Goal: Transaction & Acquisition: Register for event/course

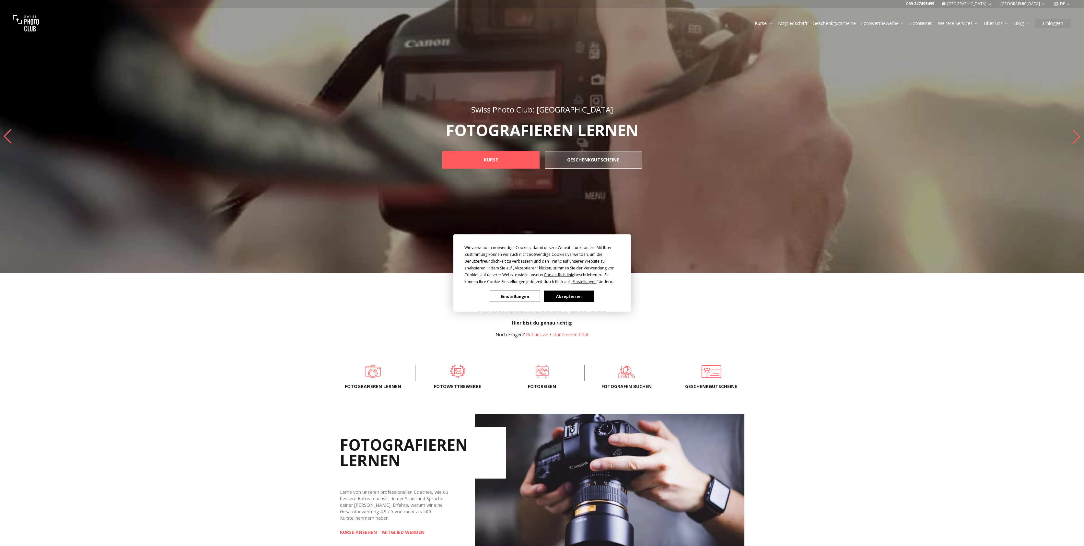
click at [562, 294] on button "Akzeptieren" at bounding box center [569, 296] width 50 height 11
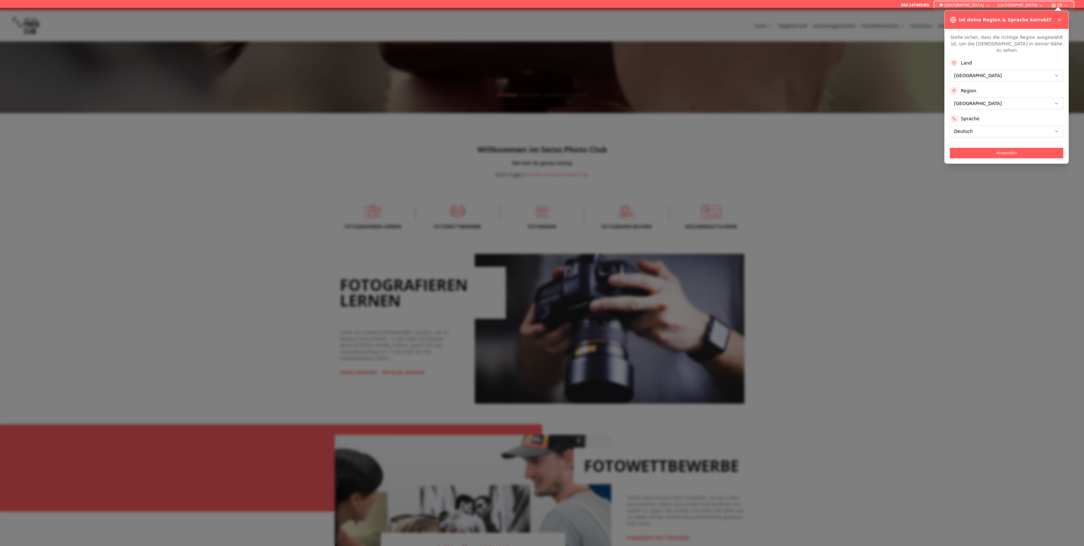
scroll to position [146, 0]
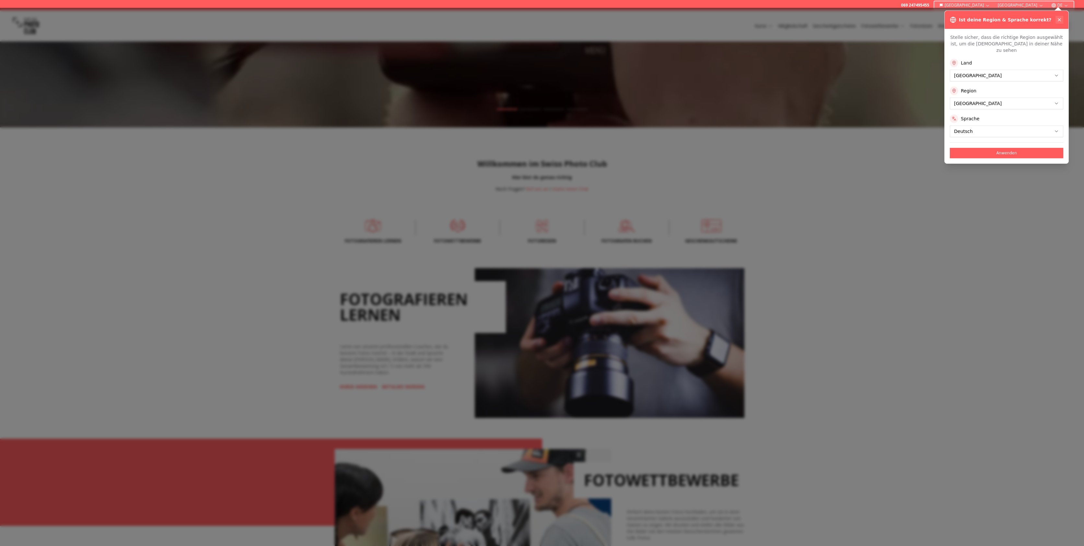
click at [1060, 18] on icon at bounding box center [1059, 19] width 5 height 5
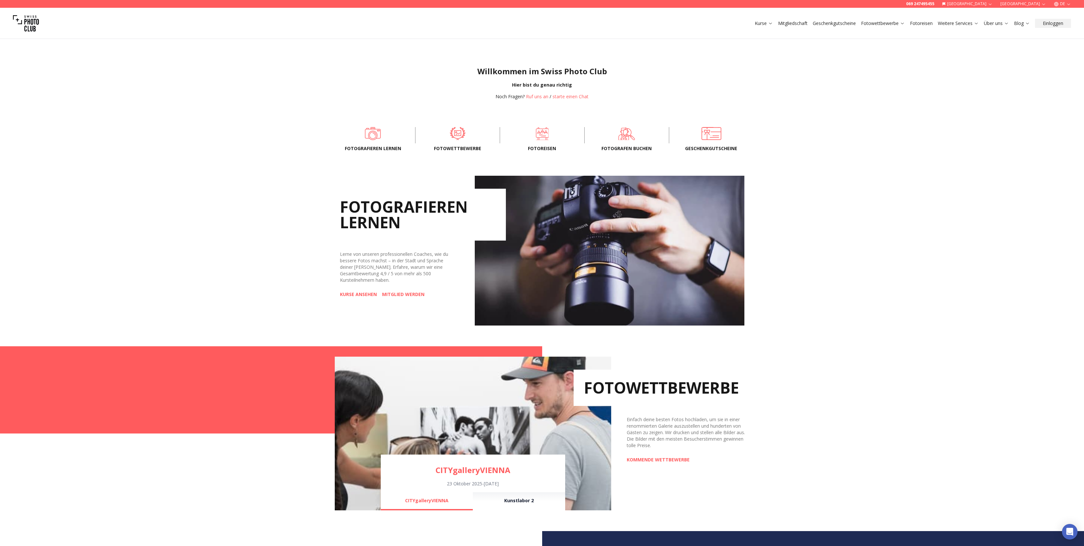
scroll to position [323, 0]
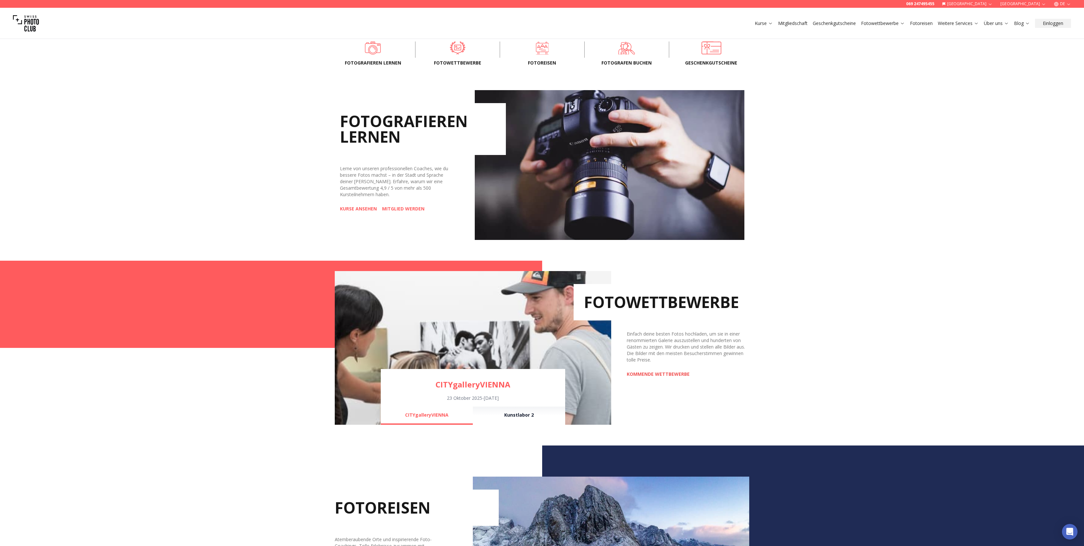
click at [653, 375] on link "KOMMENDE WETTBEWERBE" at bounding box center [658, 374] width 63 height 6
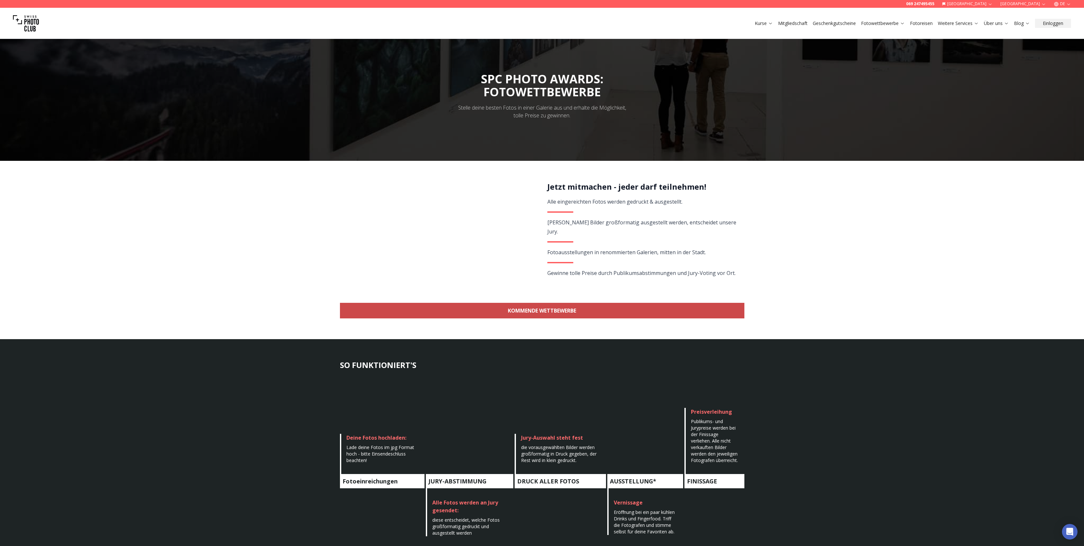
click at [542, 317] on link "KOMMENDE WETTBEWERBE" at bounding box center [542, 311] width 405 height 16
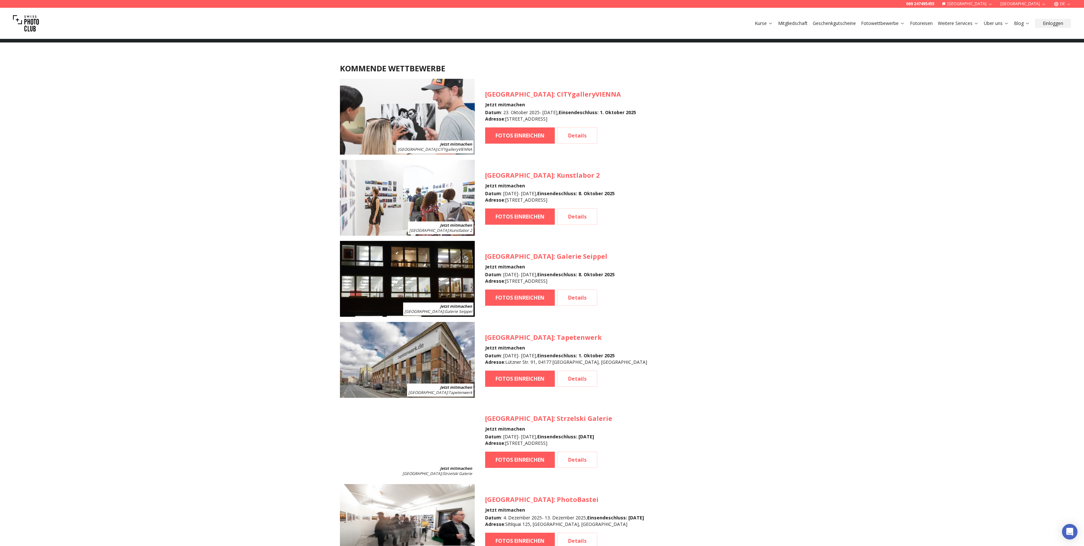
scroll to position [578, 0]
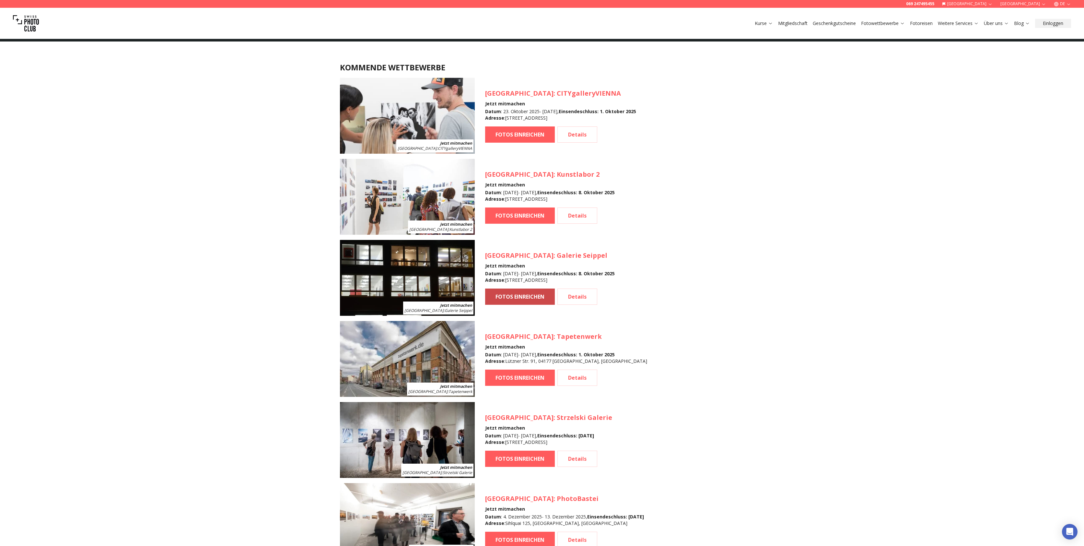
click at [545, 296] on link "FOTOS EINREICHEN" at bounding box center [520, 296] width 70 height 16
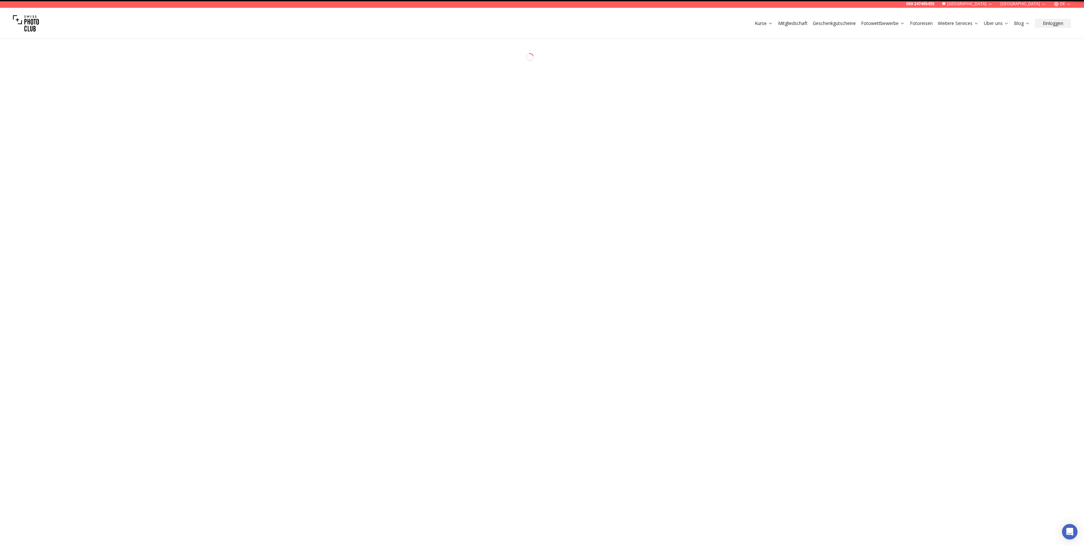
select select "*******"
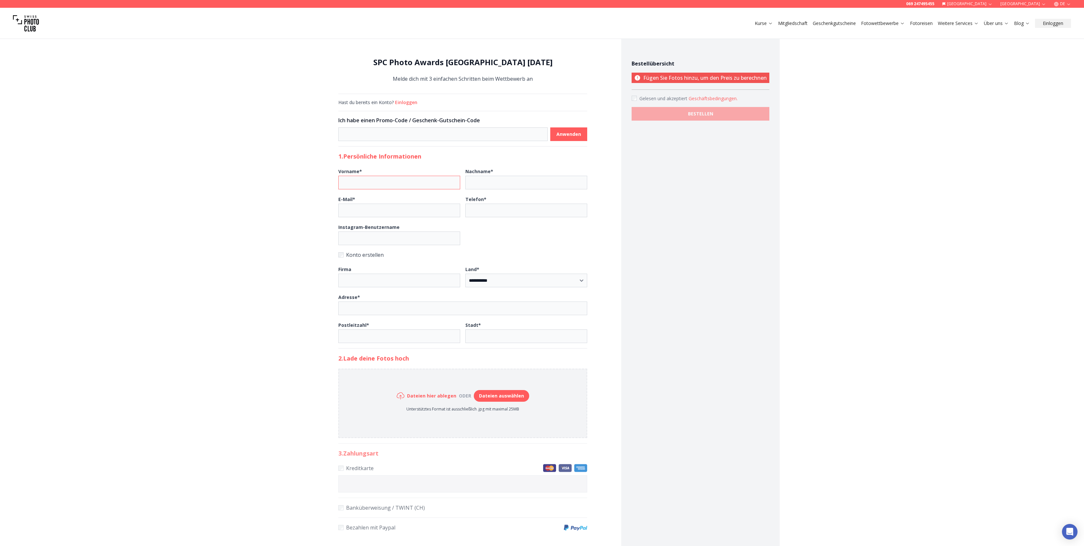
click at [386, 182] on input "Vorname *" at bounding box center [399, 183] width 122 height 14
type input "*****"
type input "********"
click at [372, 207] on input "E-Mail *" at bounding box center [399, 211] width 122 height 14
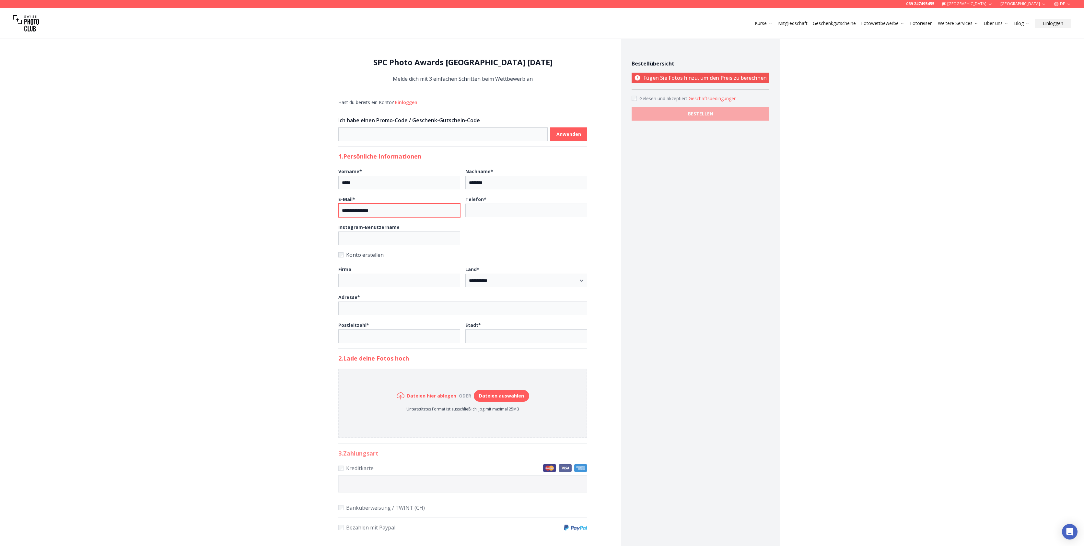
type input "**********"
click at [379, 240] on input "Instagram-Benutzername" at bounding box center [399, 238] width 122 height 14
click at [371, 256] on label "Konto erstellen" at bounding box center [462, 254] width 249 height 9
click at [371, 254] on label "Konto erstellen" at bounding box center [462, 254] width 249 height 9
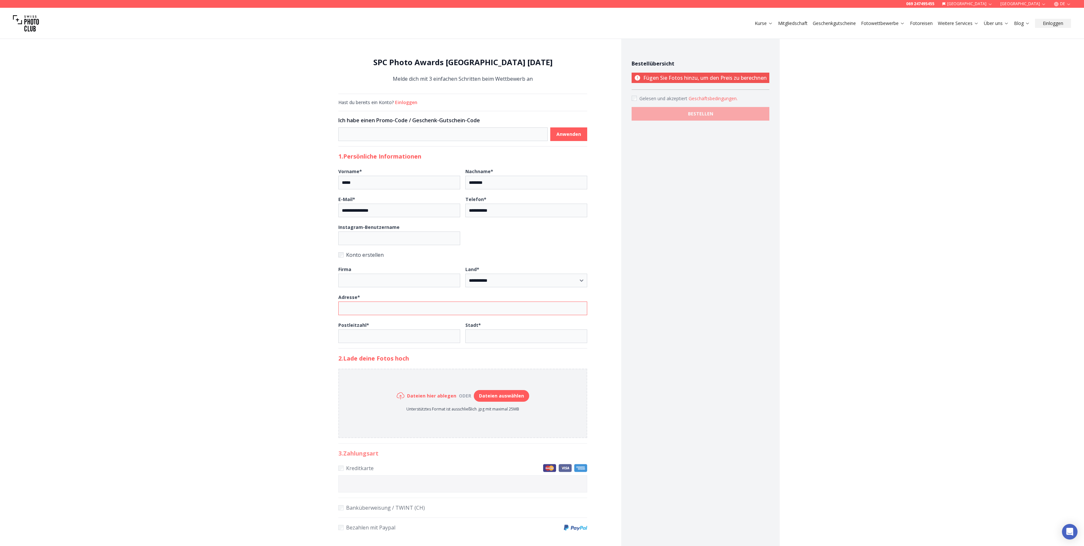
click at [407, 308] on input "Adresse *" at bounding box center [462, 308] width 249 height 14
type input "**********"
click at [384, 335] on input "Postleitzahl *" at bounding box center [399, 336] width 122 height 14
type input "*****"
type input "******"
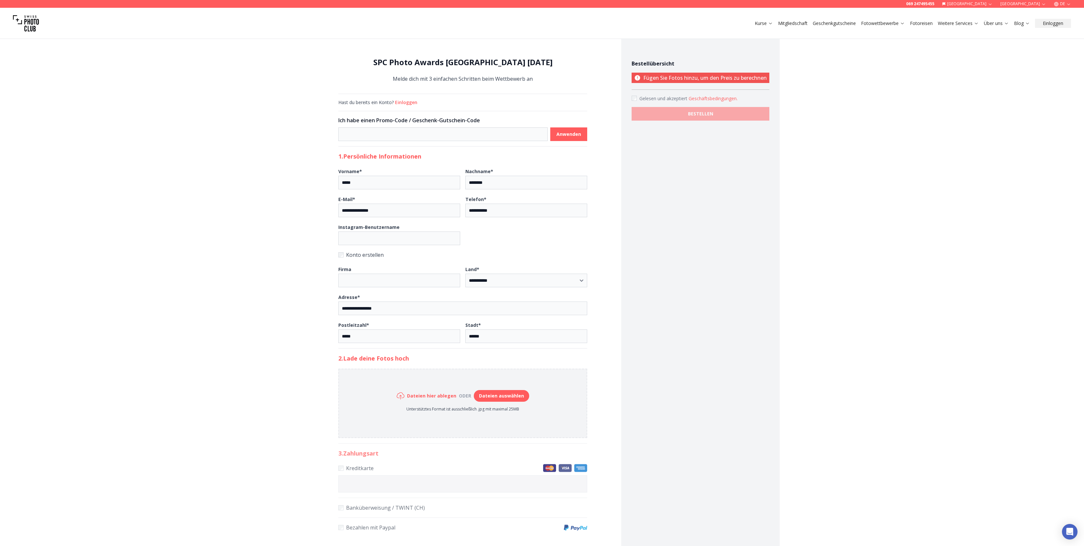
click at [722, 391] on div "Bestellübersicht Fügen Sie Fotos hinzu, um den Preis zu berechnen Gelesen und a…" at bounding box center [700, 304] width 158 height 546
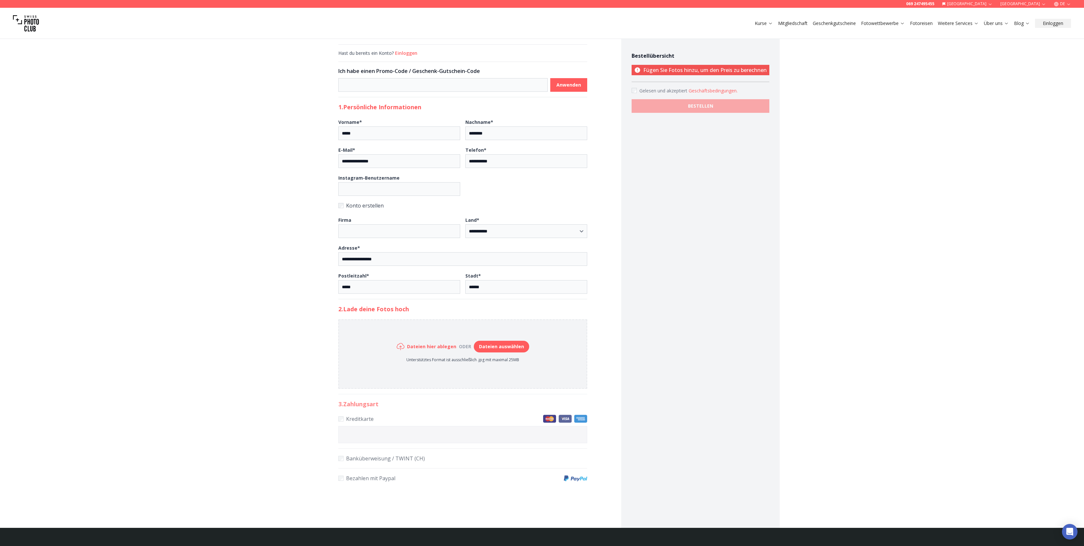
scroll to position [58, 0]
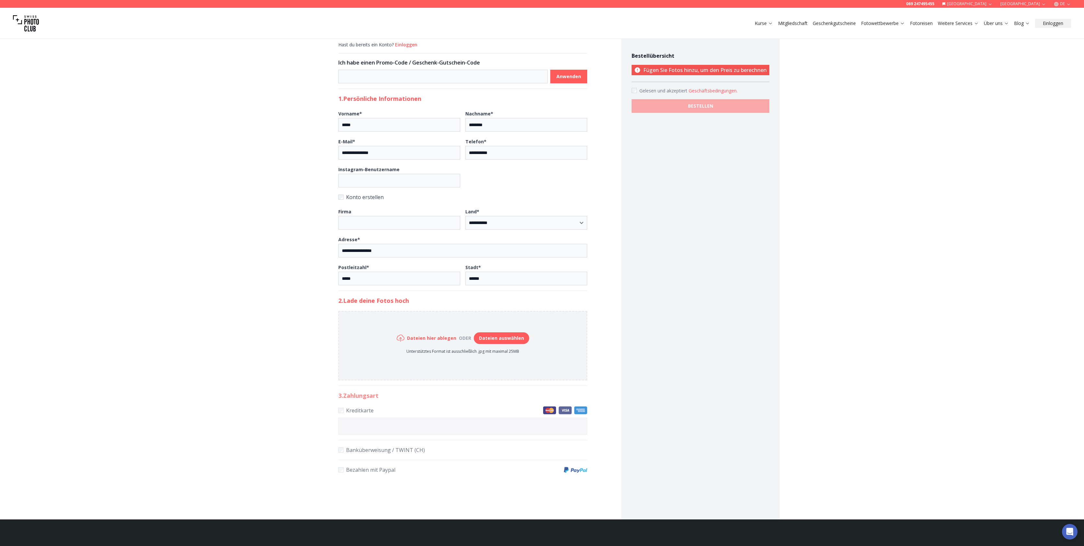
click at [492, 338] on button "Dateien auswählen" at bounding box center [501, 338] width 55 height 12
type input "**********"
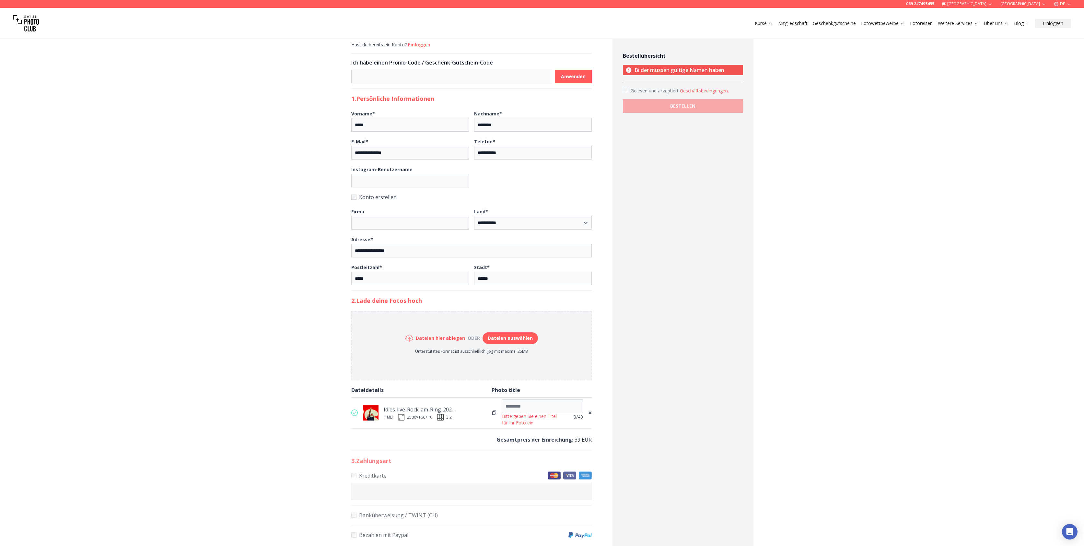
click at [505, 338] on button "Dateien auswählen" at bounding box center [510, 338] width 55 height 12
type input "**********"
click at [592, 442] on div "**********" at bounding box center [472, 282] width 282 height 618
click at [591, 443] on span "×" at bounding box center [590, 443] width 4 height 9
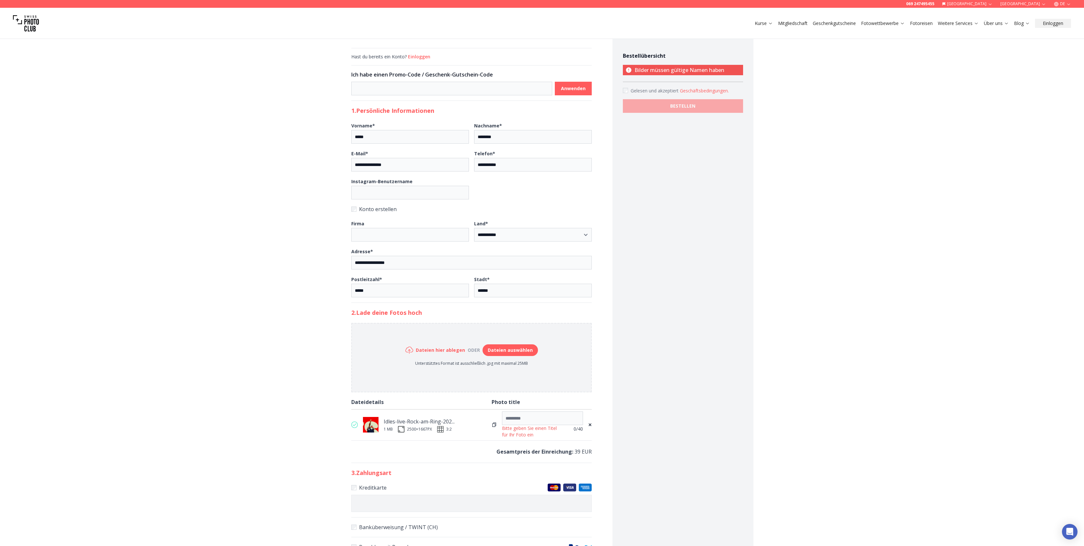
scroll to position [0, 0]
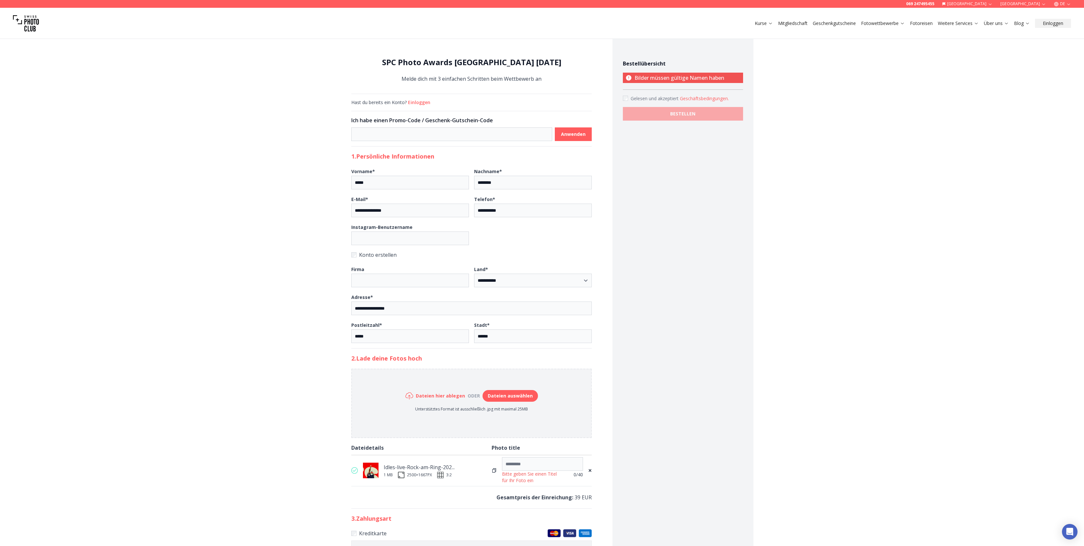
click at [479, 409] on p "Unterstütztes Format ist ausschließlich .jpg mit maximal 25MB" at bounding box center [471, 408] width 133 height 5
type input "**********"
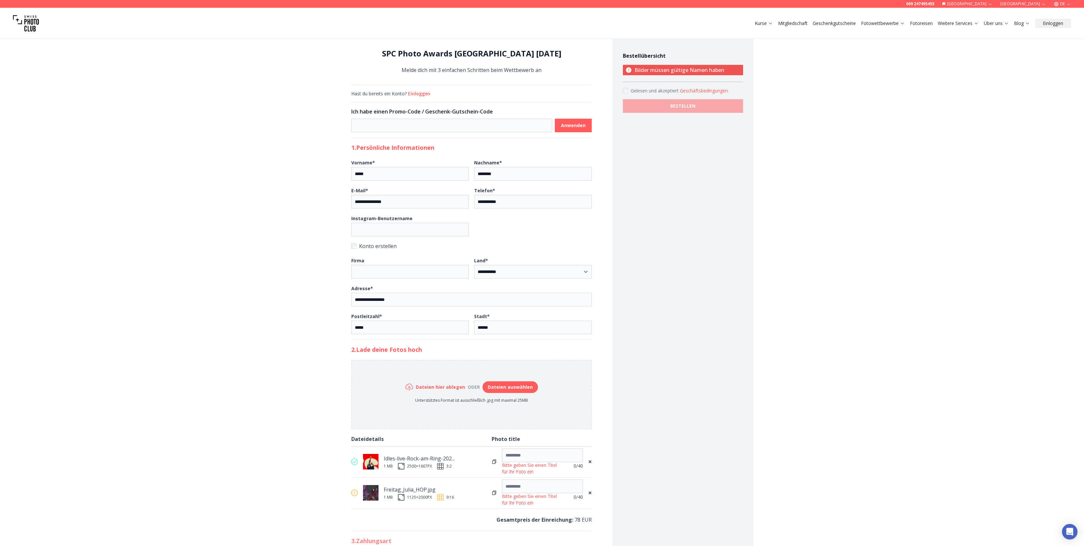
scroll to position [44, 0]
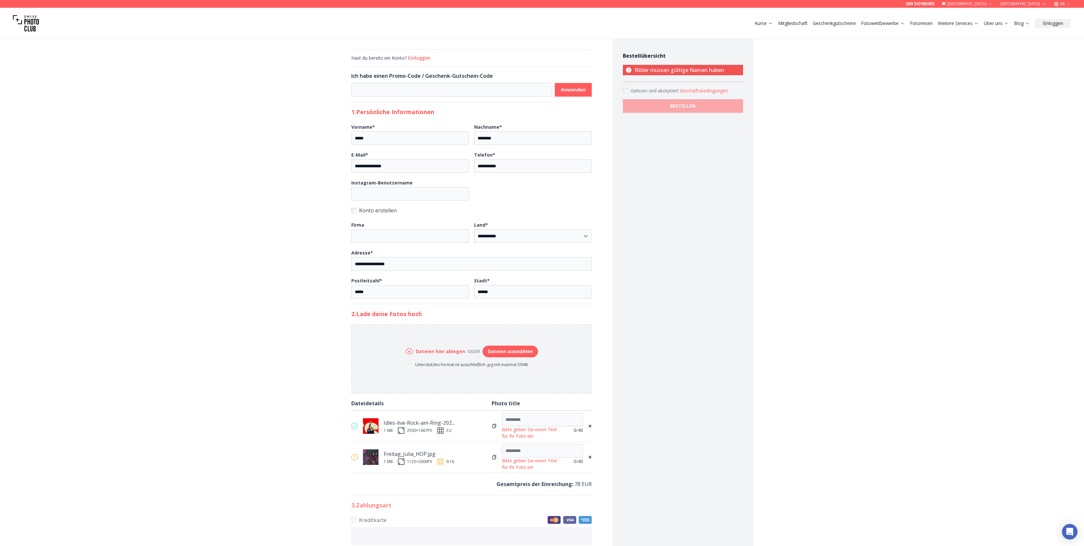
click at [589, 428] on span "×" at bounding box center [590, 425] width 4 height 9
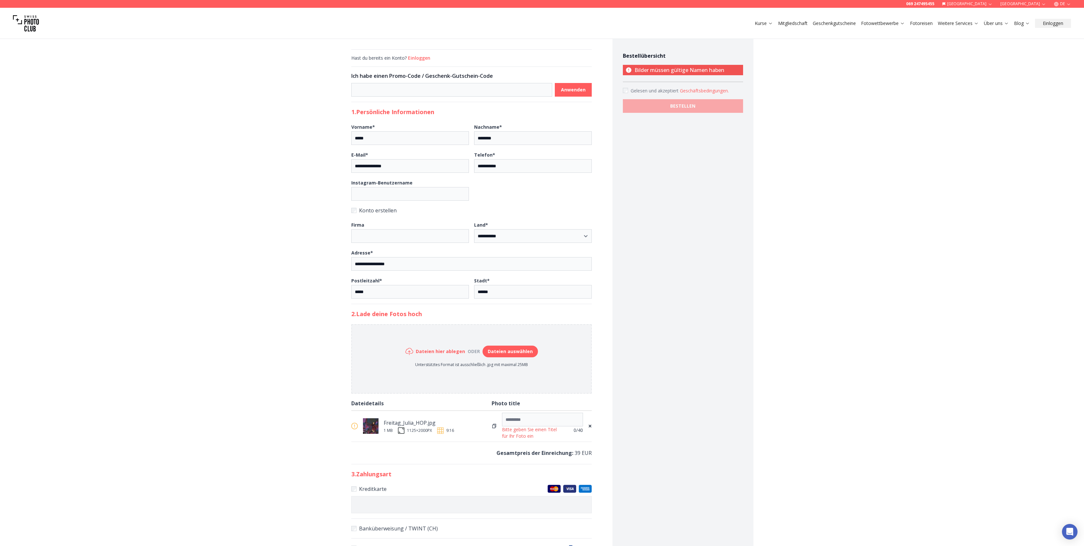
click at [591, 426] on span "×" at bounding box center [590, 425] width 4 height 9
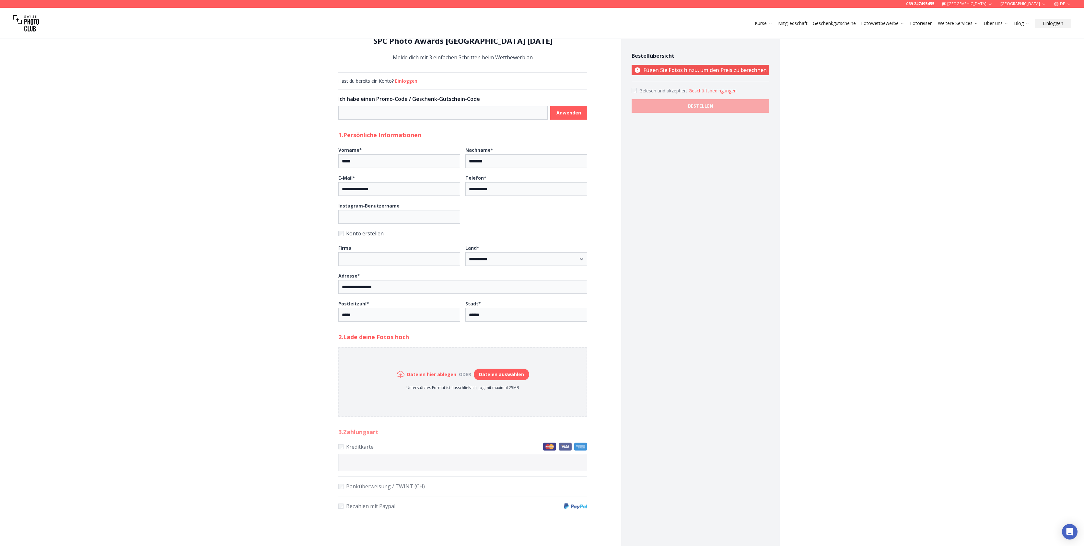
scroll to position [0, 0]
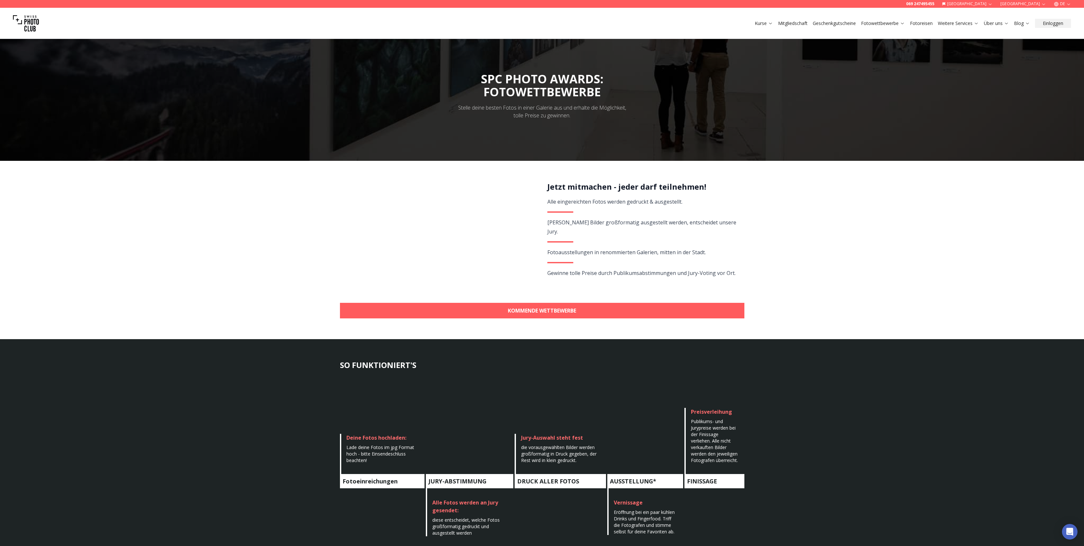
drag, startPoint x: 706, startPoint y: 441, endPoint x: 714, endPoint y: 438, distance: 8.9
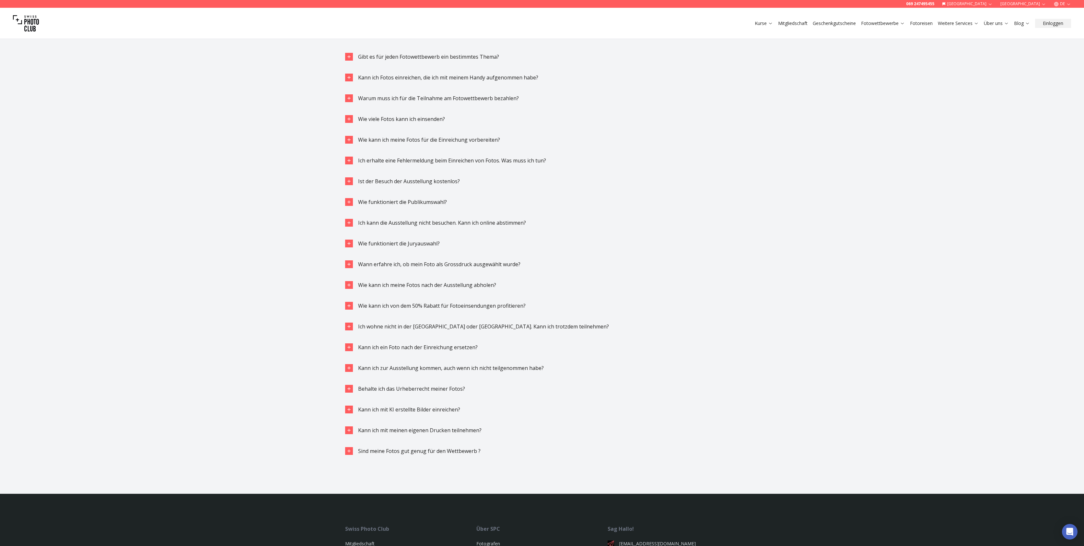
scroll to position [1528, 0]
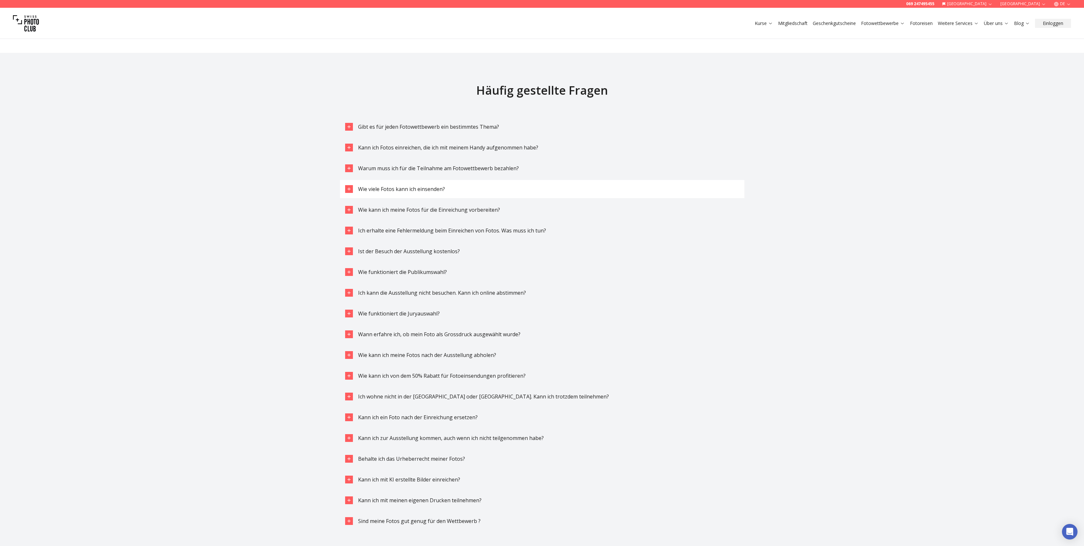
click at [416, 190] on span "Wie viele Fotos kann ich einsenden?" at bounding box center [401, 188] width 87 height 7
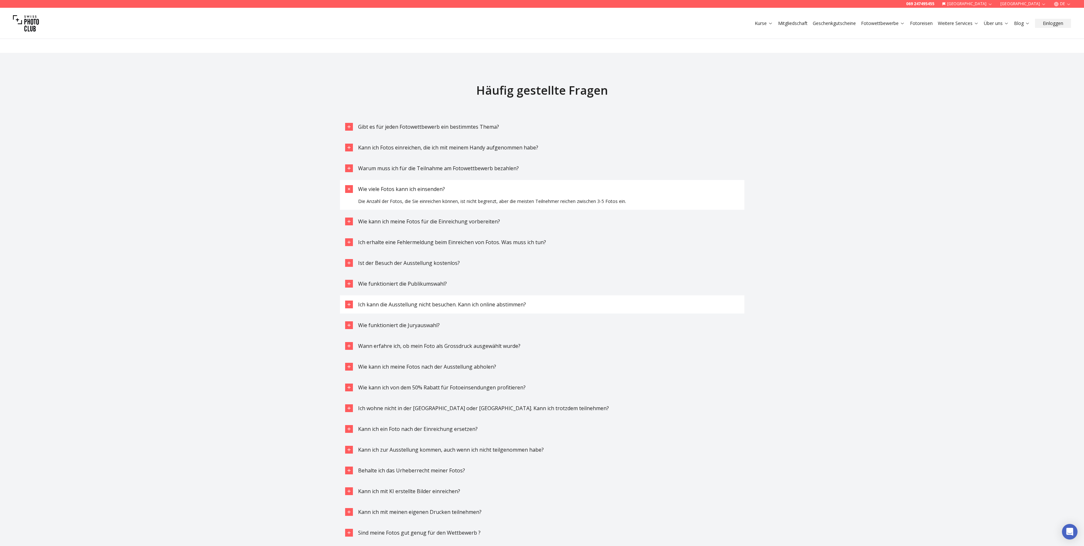
click at [443, 306] on span "Ich kann die Ausstellung nicht besuchen. Kann ich online abstimmen?" at bounding box center [442, 304] width 168 height 7
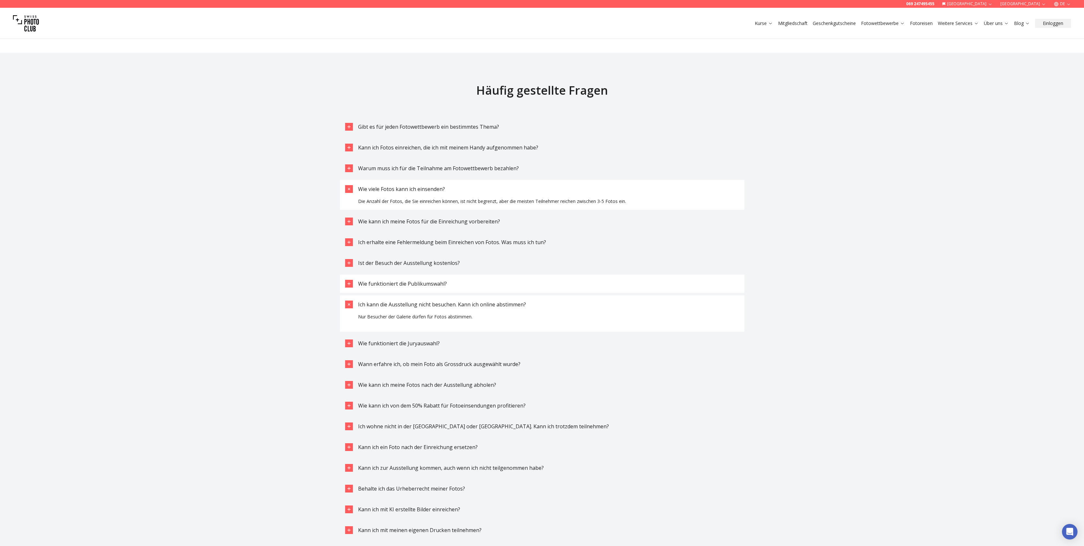
click at [418, 284] on span "Wie funktioniert die Publikumswahl?" at bounding box center [402, 283] width 89 height 7
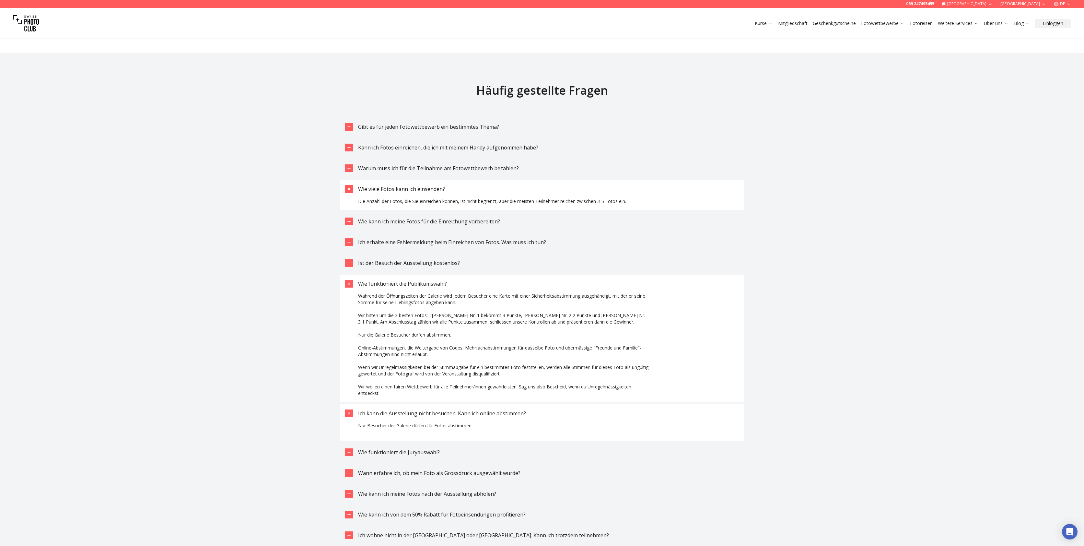
scroll to position [1742, 0]
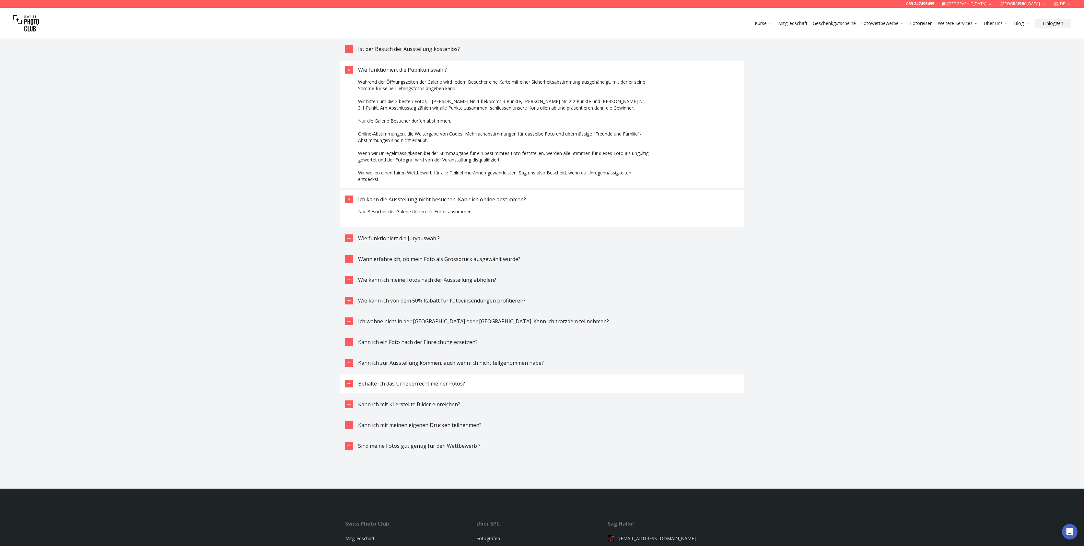
click at [441, 383] on span "Behalte ich das Urheberrecht meiner Fotos?" at bounding box center [411, 383] width 107 height 7
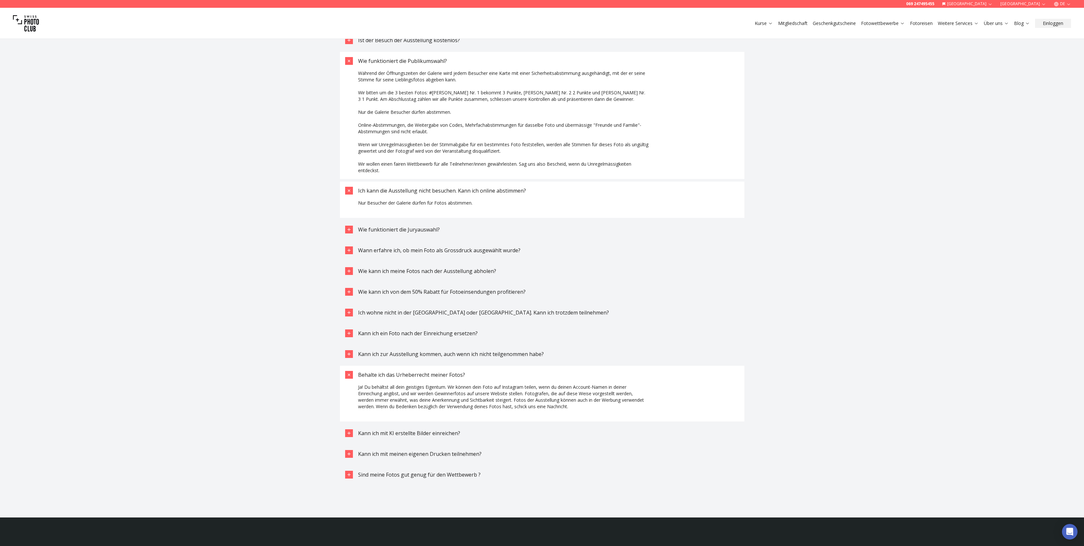
scroll to position [1751, 0]
click at [394, 436] on span "Kann ich mit KI erstellte Bilder einreichen?" at bounding box center [409, 432] width 102 height 7
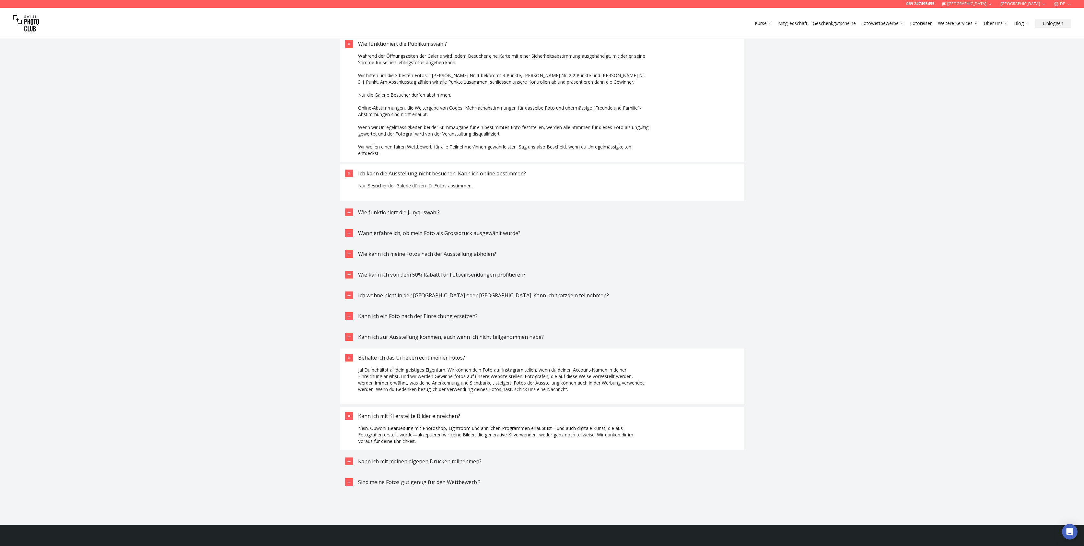
scroll to position [1769, 0]
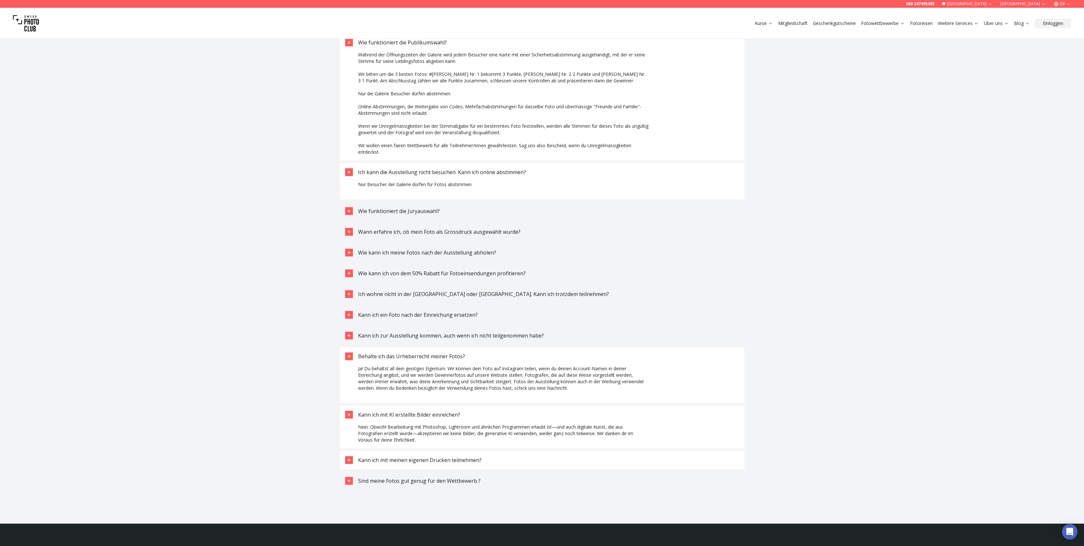
click at [472, 459] on span "Kann ich mit meinen eigenen Drucken teilnehmen?" at bounding box center [419, 459] width 123 height 7
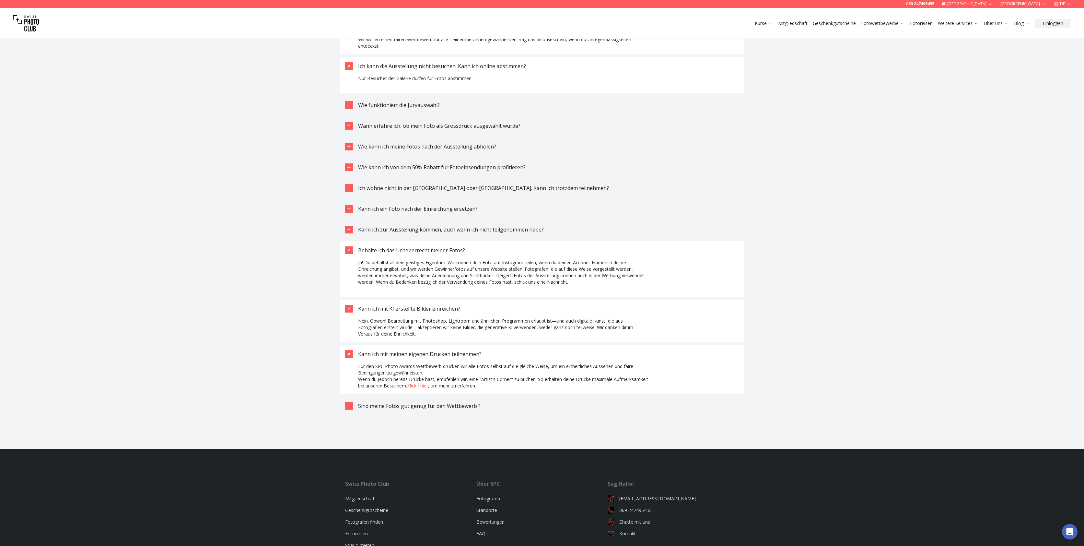
scroll to position [1917, 0]
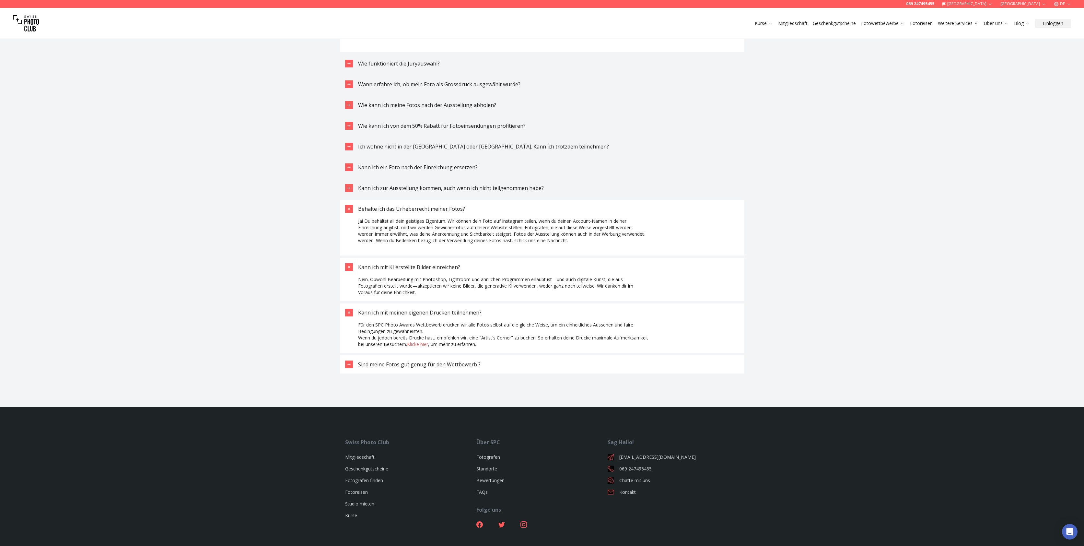
click at [450, 363] on span "Sind meine Fotos gut genug für den Wettbewerb ?" at bounding box center [419, 364] width 123 height 7
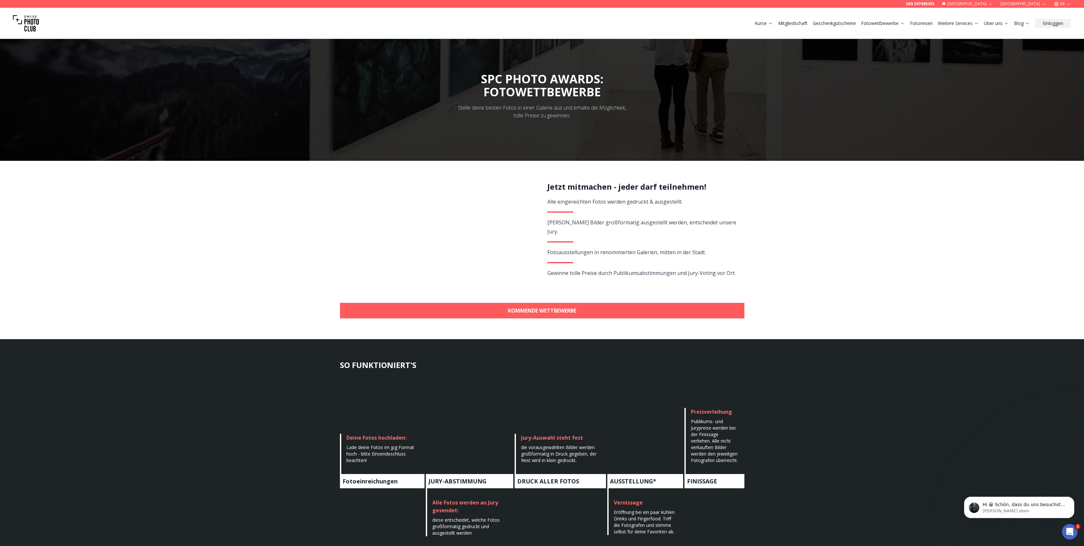
scroll to position [0, 0]
click at [897, 418] on section "SO FUNKTIONIERT'S Fotoeinreichungen Deine Fotos hochladen: Lade deine Fotos im …" at bounding box center [542, 479] width 1084 height 280
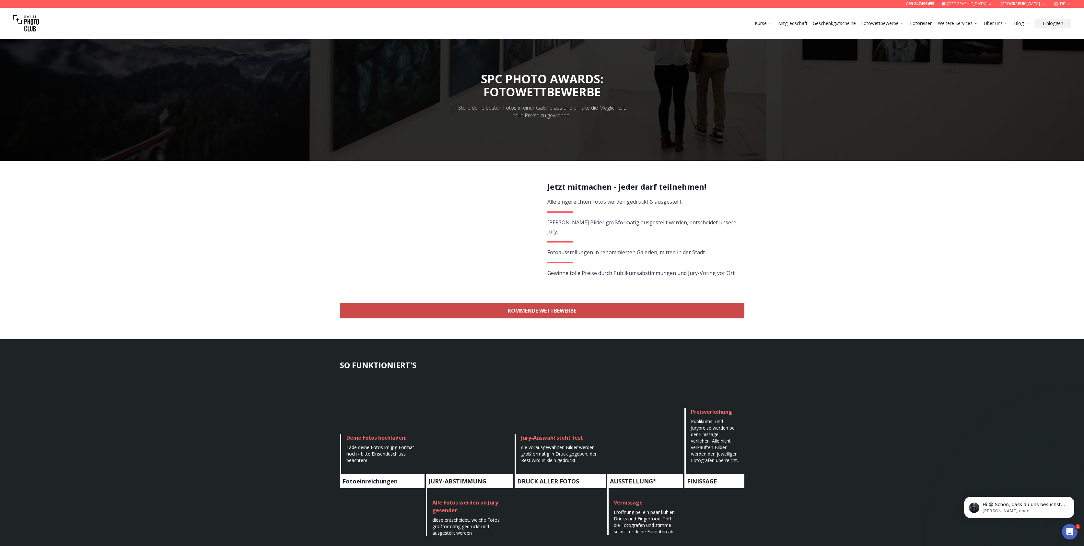
click at [649, 305] on link "KOMMENDE WETTBEWERBE" at bounding box center [542, 311] width 405 height 16
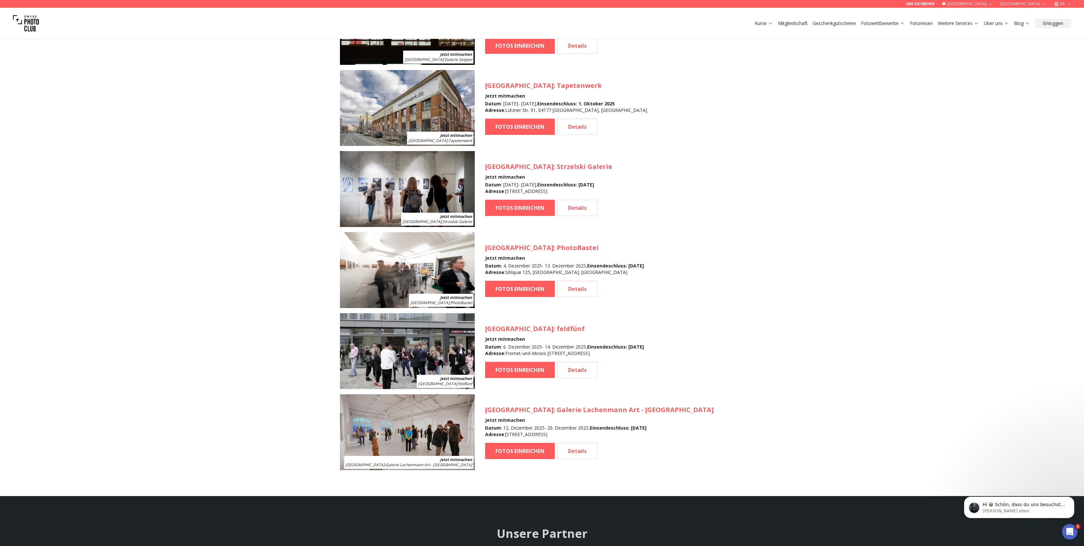
scroll to position [485, 0]
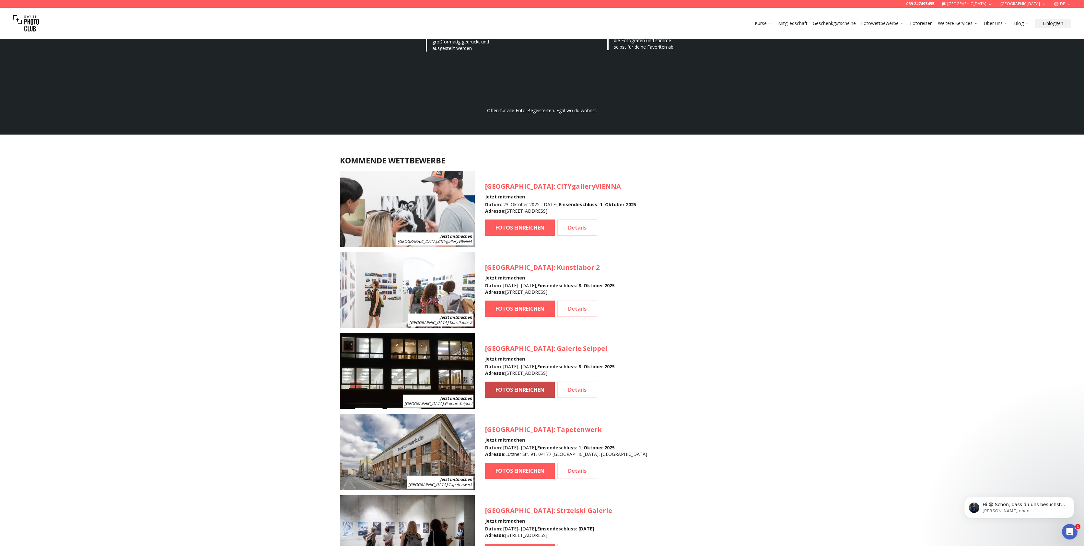
click at [539, 392] on link "FOTOS EINREICHEN" at bounding box center [520, 389] width 70 height 16
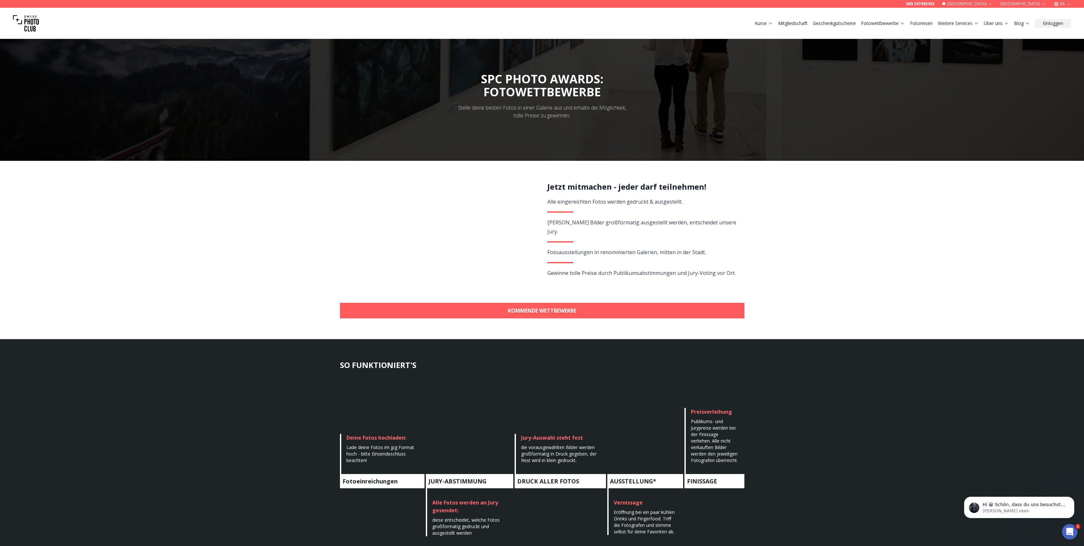
select select "*******"
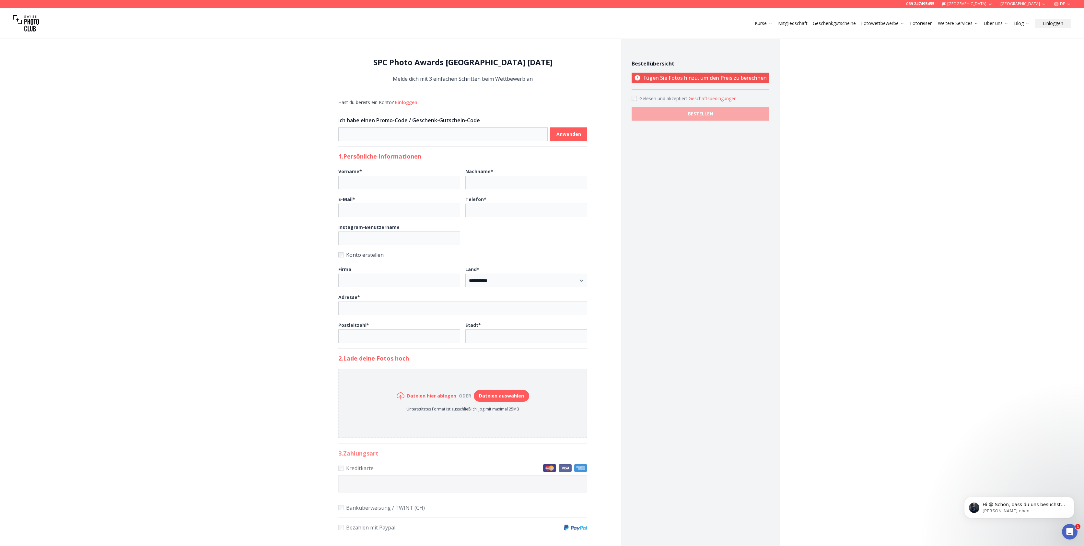
drag, startPoint x: 579, startPoint y: 401, endPoint x: 575, endPoint y: 400, distance: 4.0
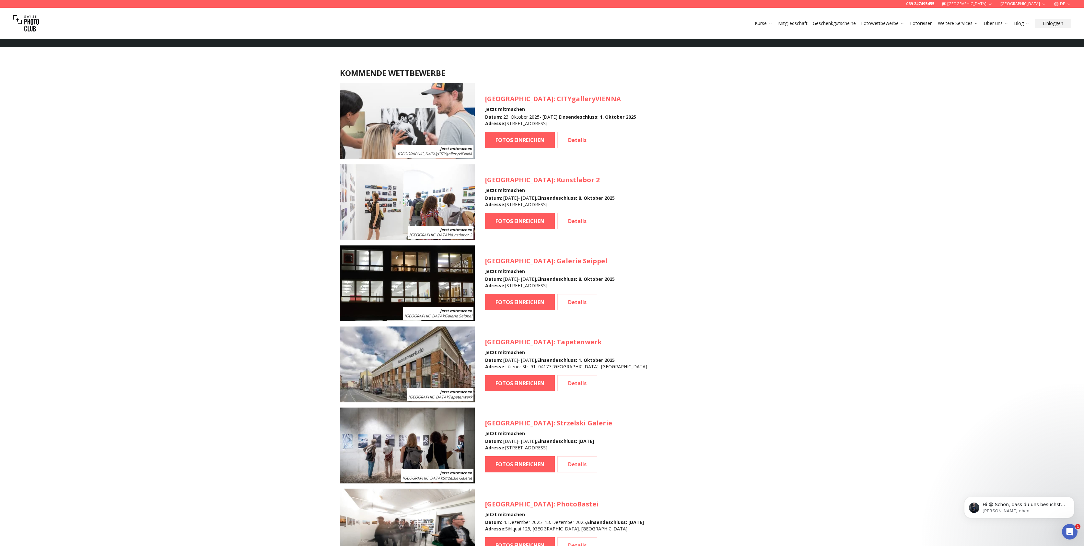
scroll to position [578, 0]
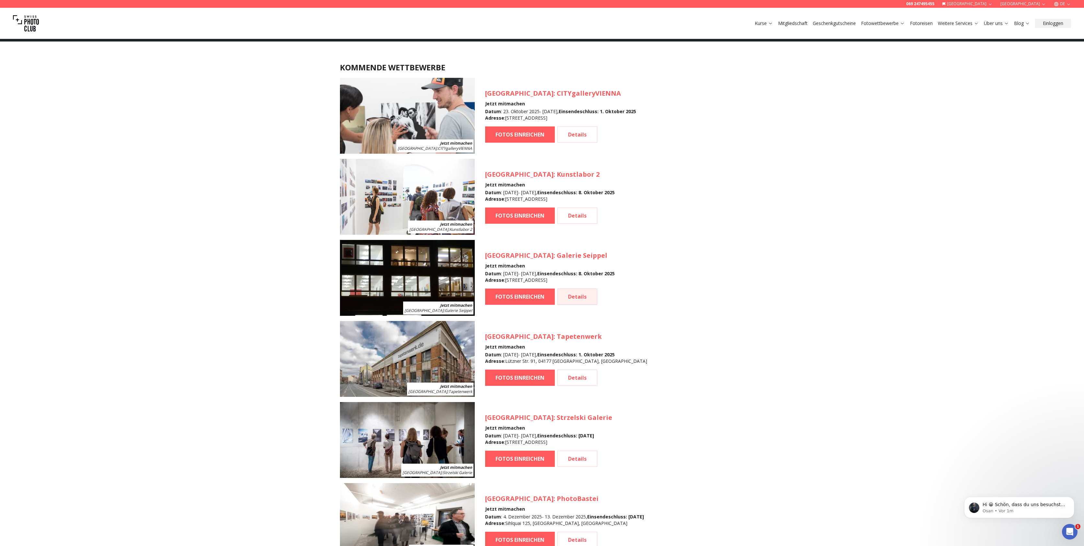
click at [581, 295] on link "Details" at bounding box center [577, 296] width 40 height 16
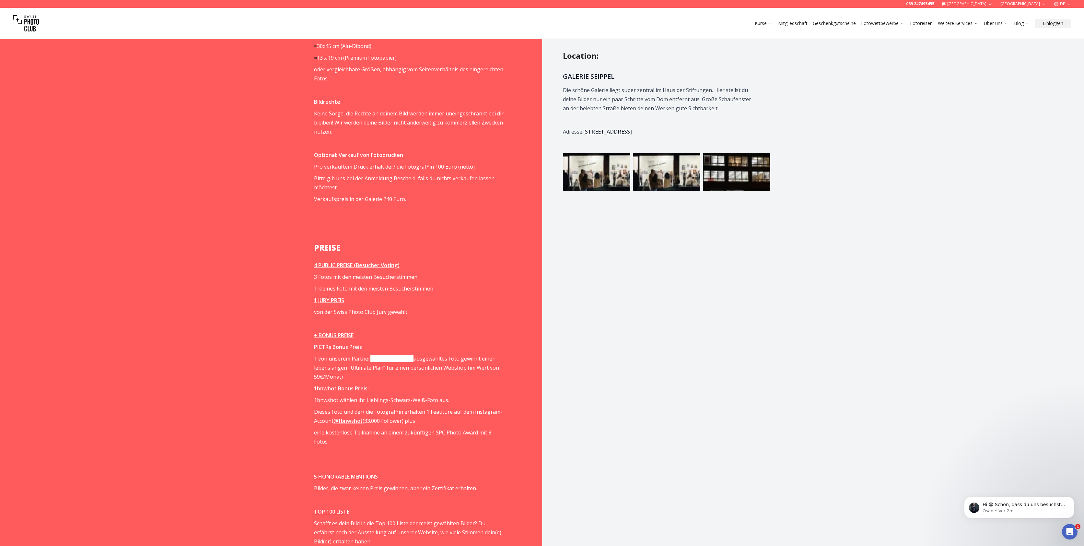
scroll to position [753, 0]
click at [509, 463] on div "Wie wird es funktionieren? Der Moment, wenn dein Werk in einer Galerie hängt un…" at bounding box center [417, 218] width 249 height 809
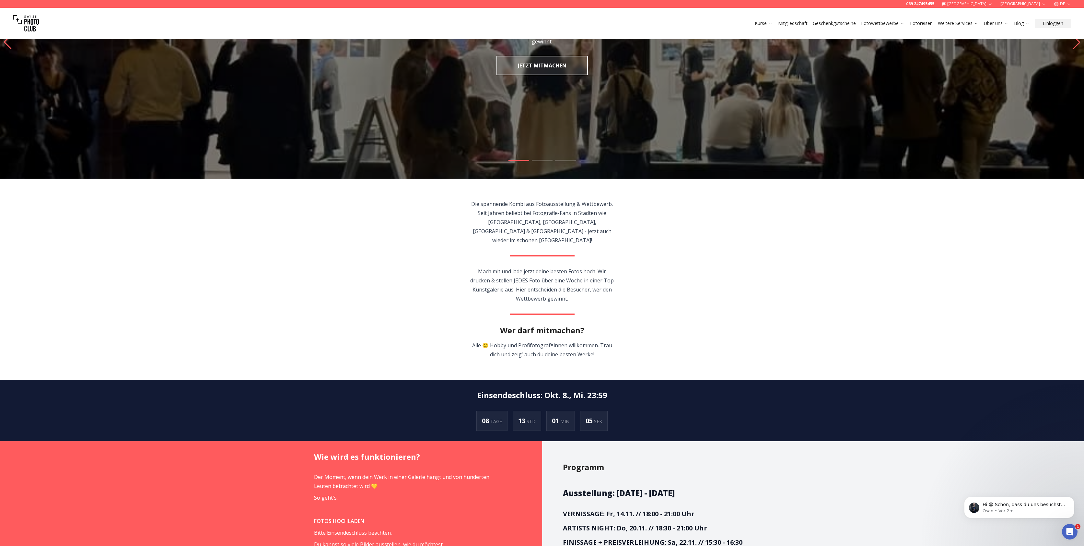
scroll to position [0, 0]
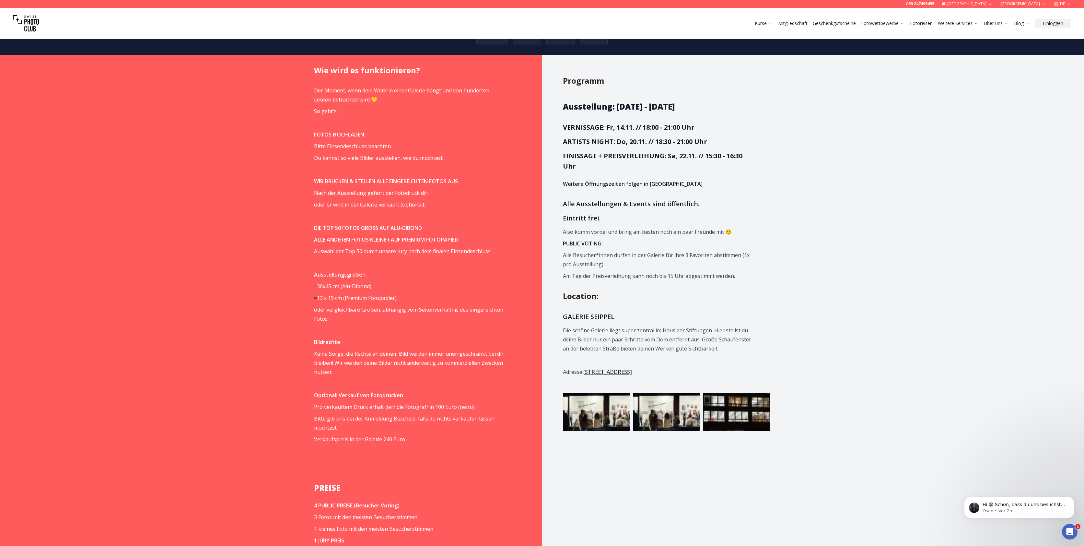
scroll to position [512, 0]
click at [953, 216] on div at bounding box center [813, 459] width 542 height 809
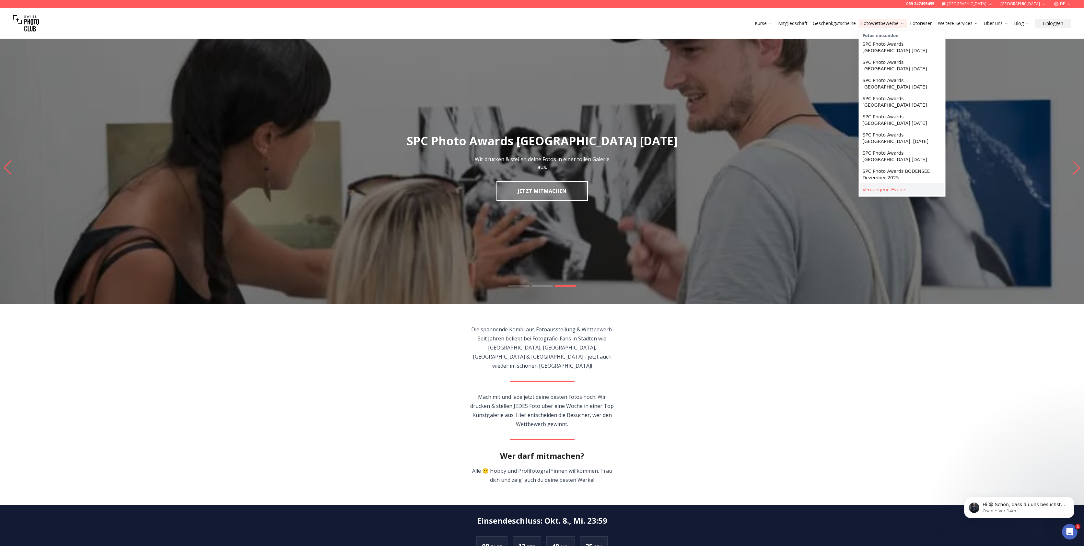
click at [910, 192] on link "Vergangene Events" at bounding box center [902, 190] width 84 height 12
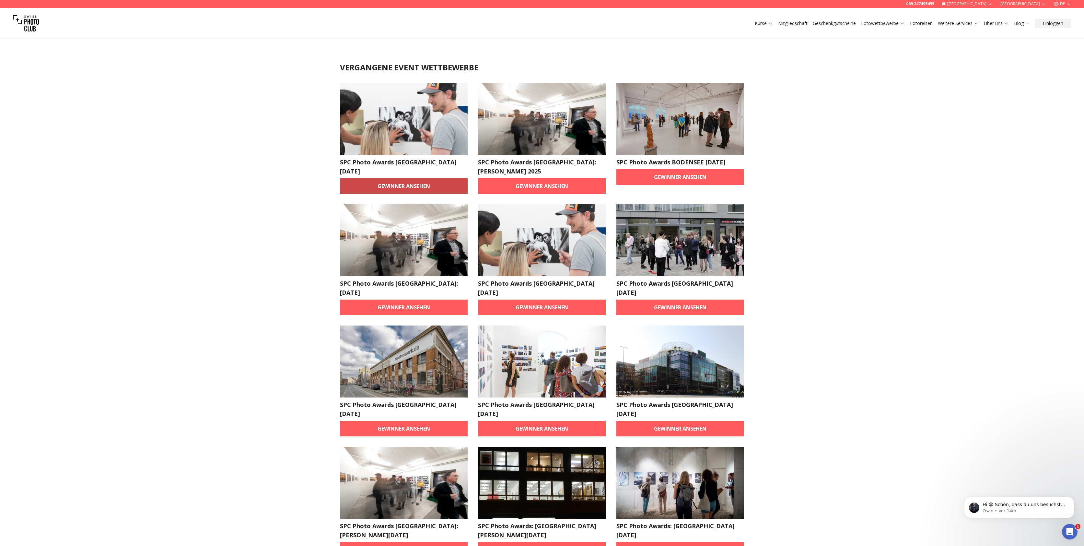
click at [409, 186] on link "Gewinner ansehen" at bounding box center [404, 186] width 128 height 16
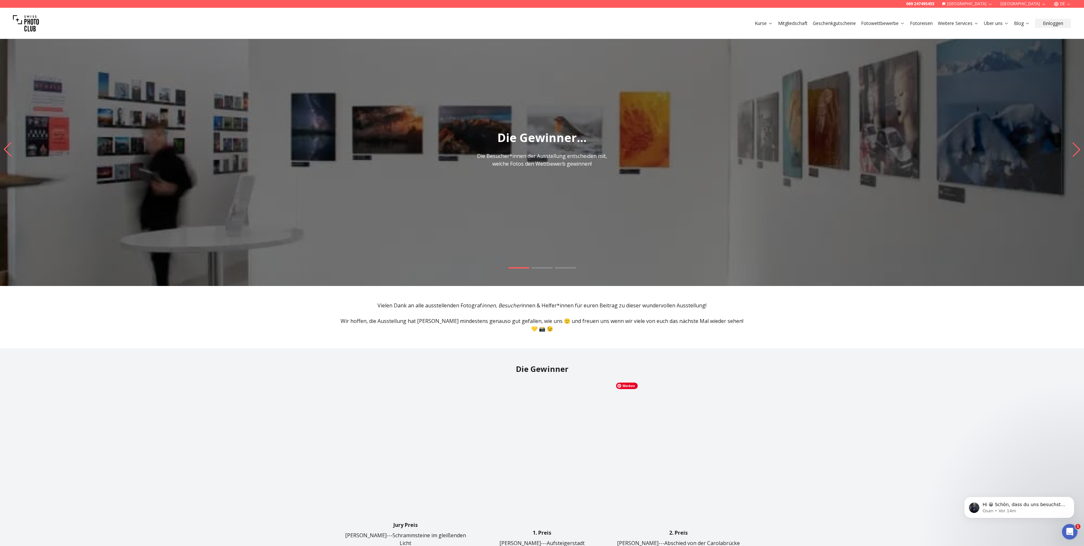
scroll to position [23, 0]
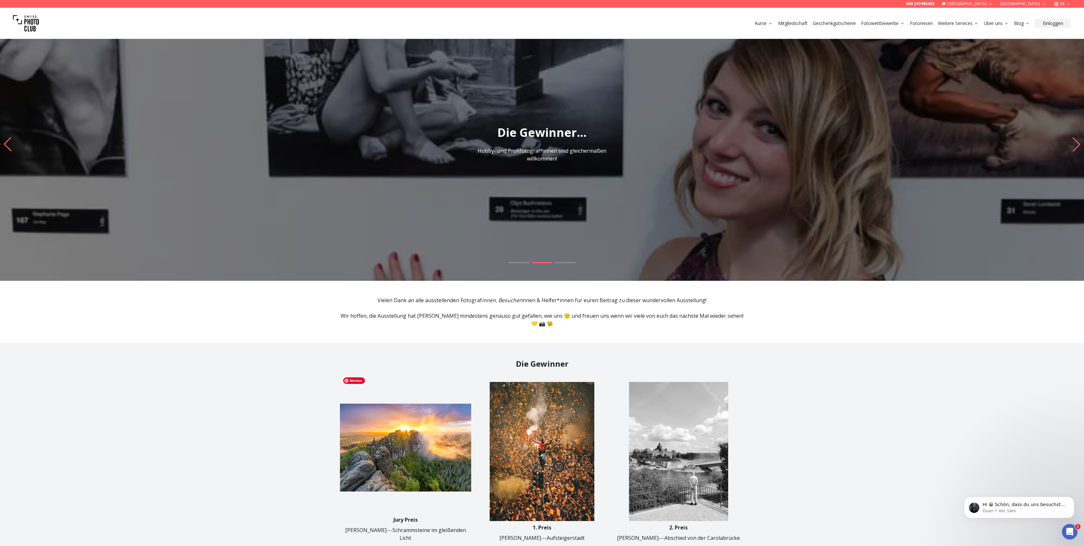
click at [431, 435] on img at bounding box center [405, 447] width 131 height 131
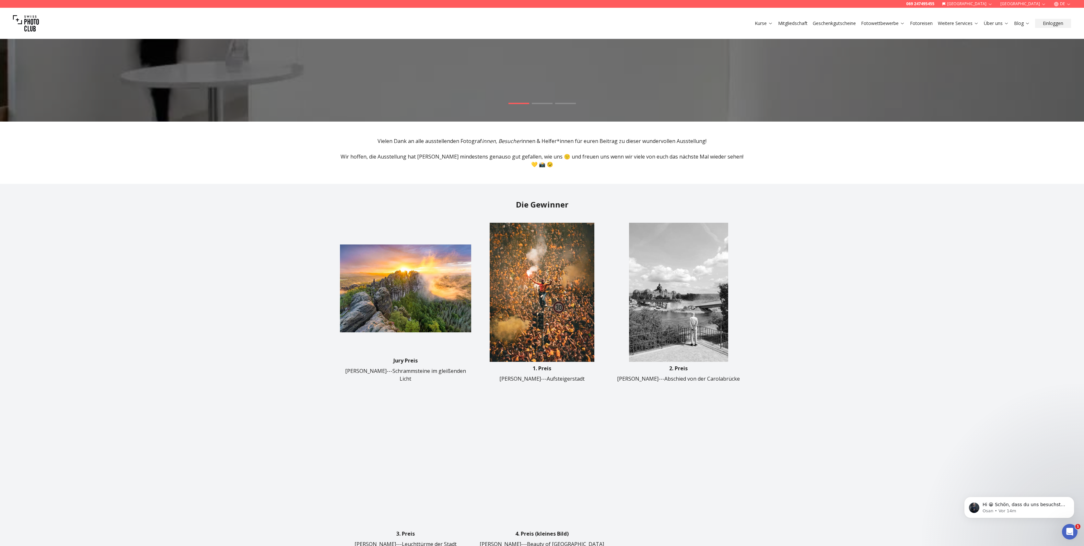
scroll to position [183, 0]
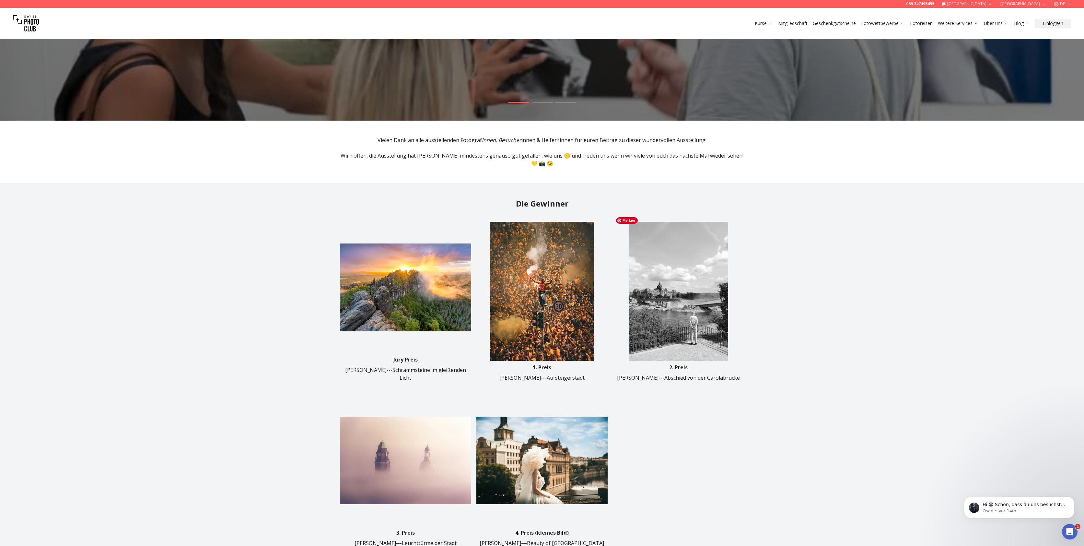
click at [683, 308] on img at bounding box center [678, 291] width 131 height 139
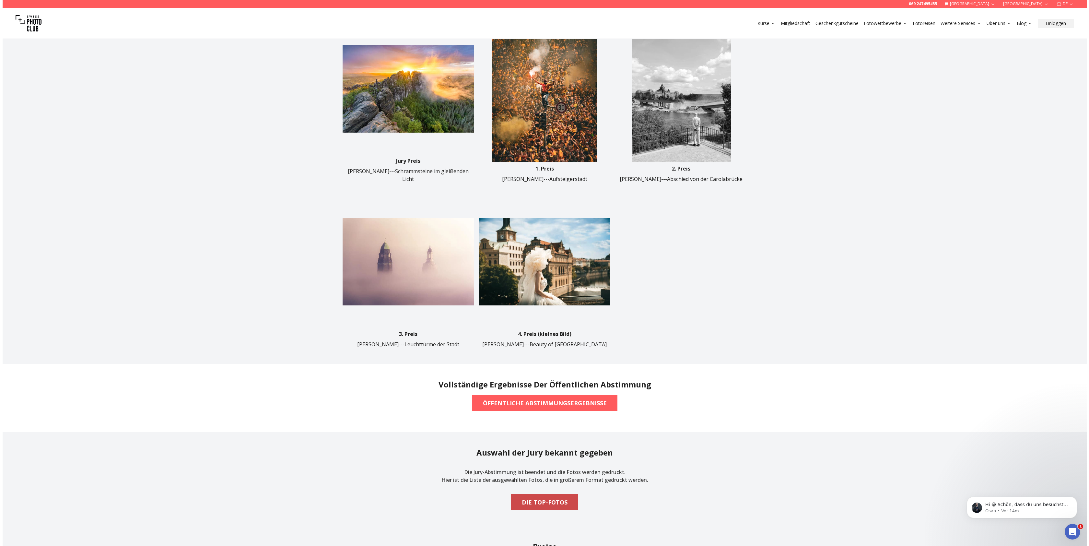
scroll to position [540, 0]
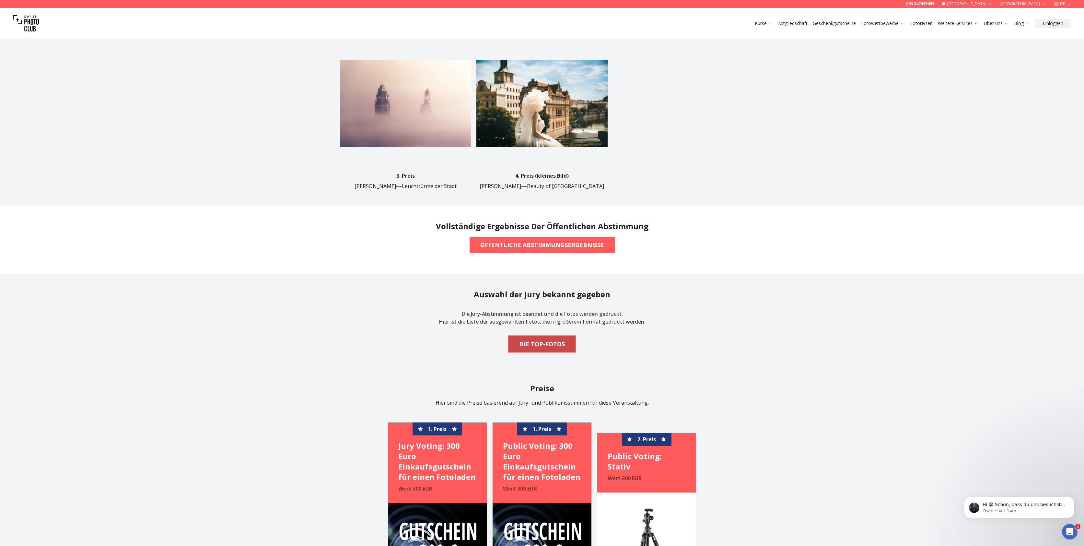
click at [530, 339] on b "DIE TOP-FOTOS" at bounding box center [542, 343] width 46 height 9
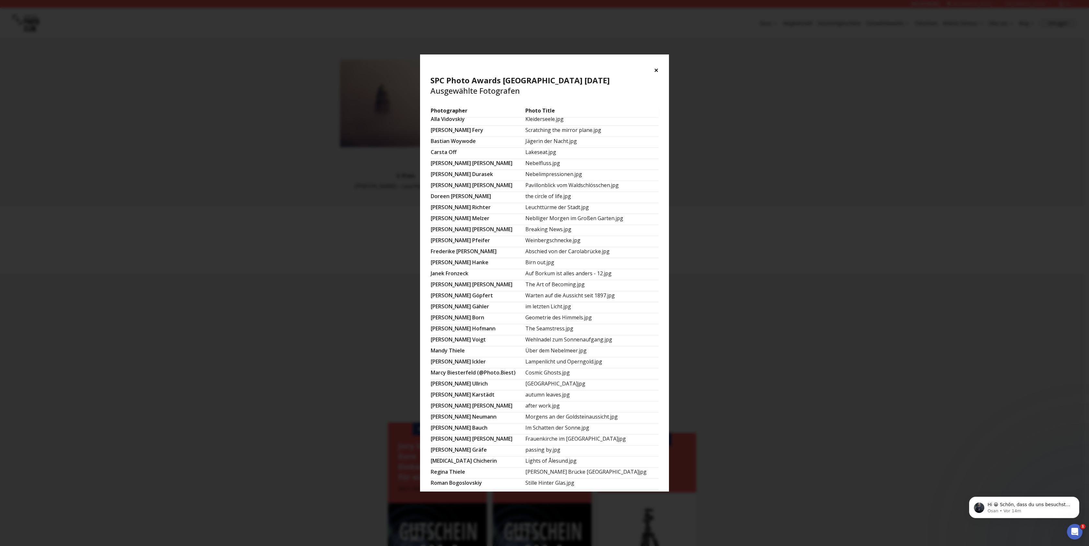
scroll to position [14, 0]
click at [441, 392] on td "Martin Karstädt" at bounding box center [477, 395] width 95 height 11
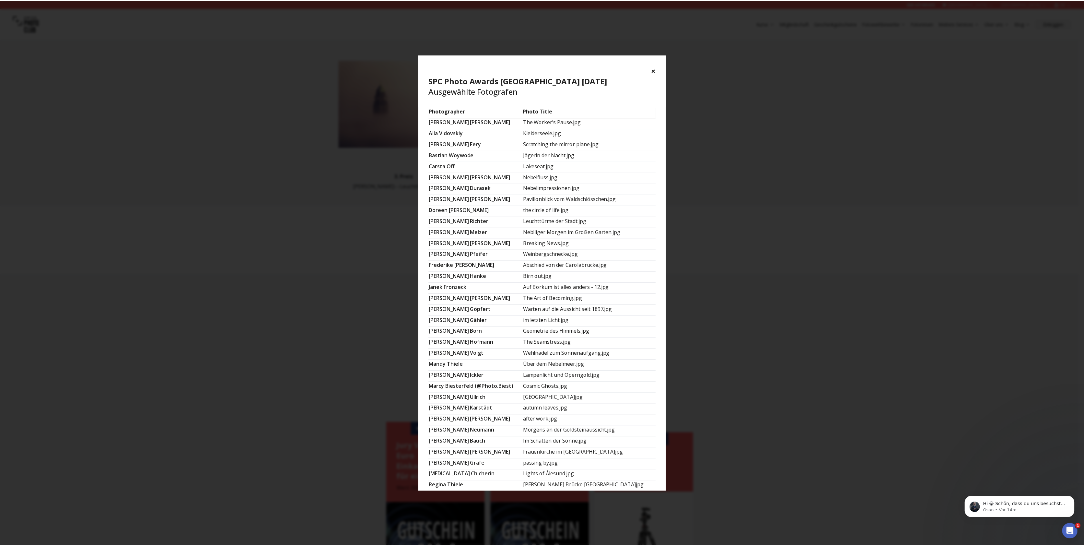
scroll to position [188, 0]
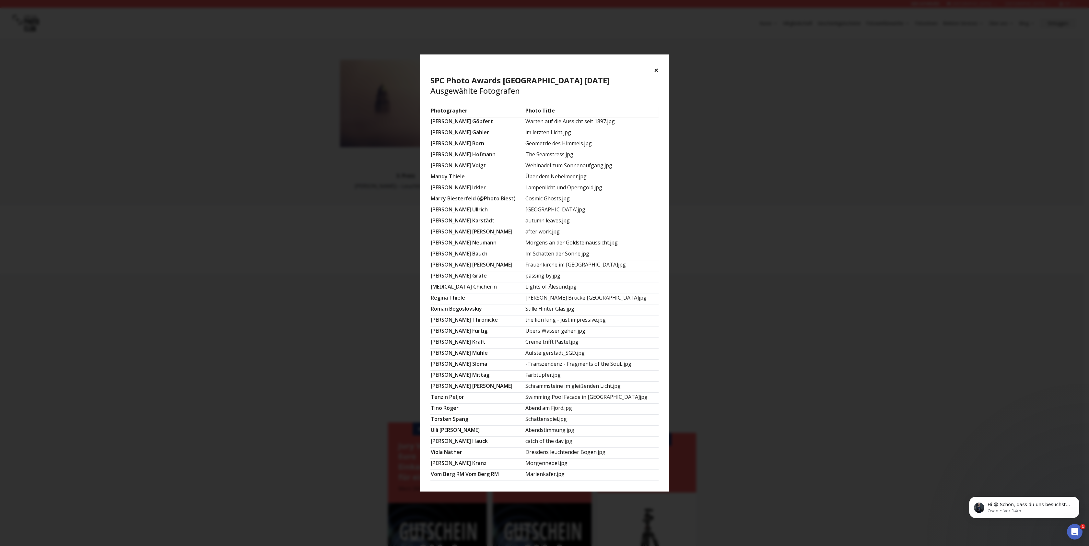
click at [801, 403] on div "× SPC Photo Awards DRESDEN September 2025 Ausgewählte Fotografen Photographer P…" at bounding box center [544, 273] width 1089 height 546
click at [803, 402] on div "× SPC Photo Awards DRESDEN September 2025 Ausgewählte Fotografen Photographer P…" at bounding box center [544, 273] width 1089 height 546
click at [655, 70] on button "×" at bounding box center [656, 70] width 5 height 10
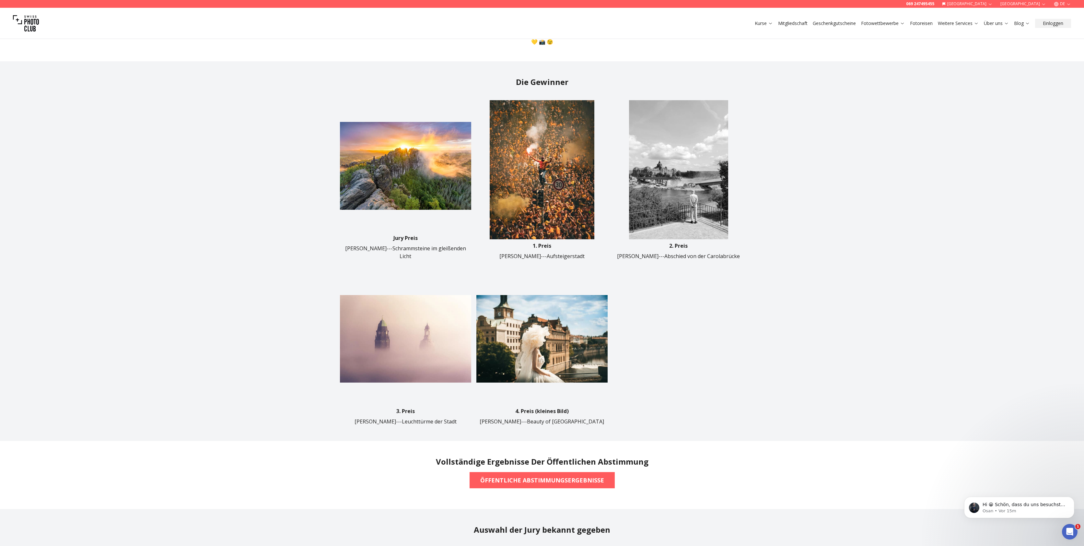
scroll to position [305, 0]
click at [577, 322] on img at bounding box center [541, 338] width 131 height 131
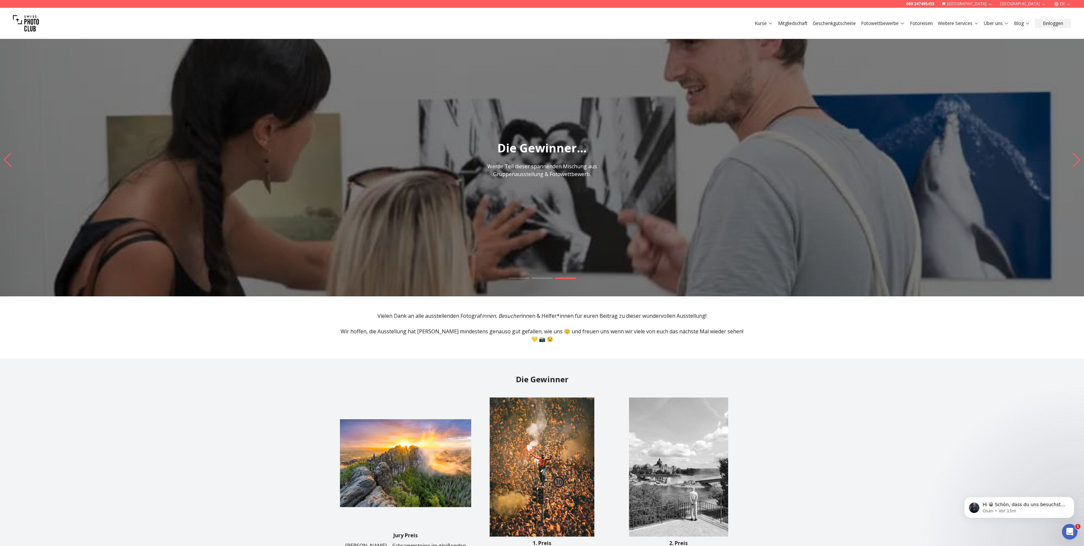
scroll to position [0, 0]
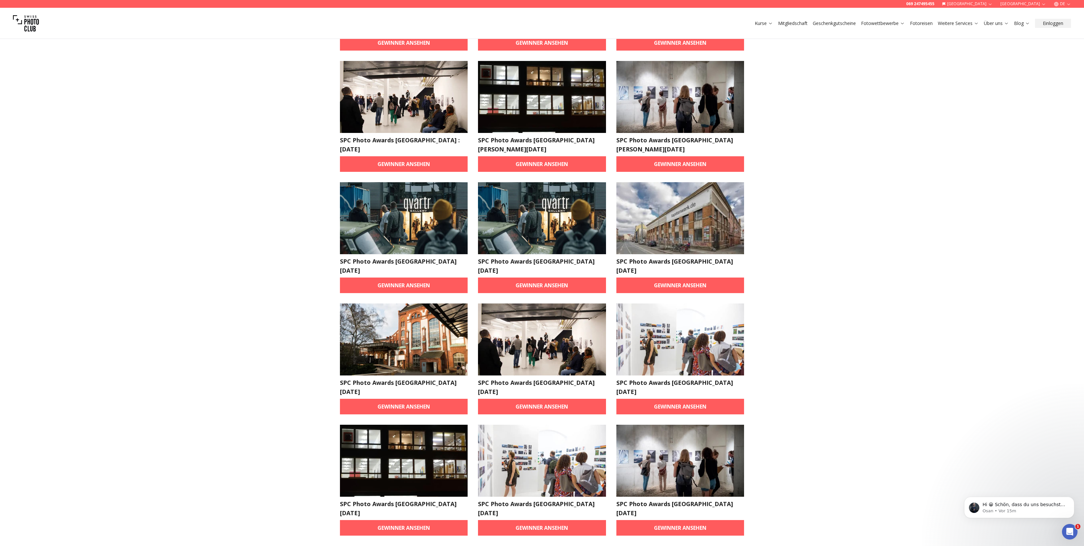
scroll to position [387, 0]
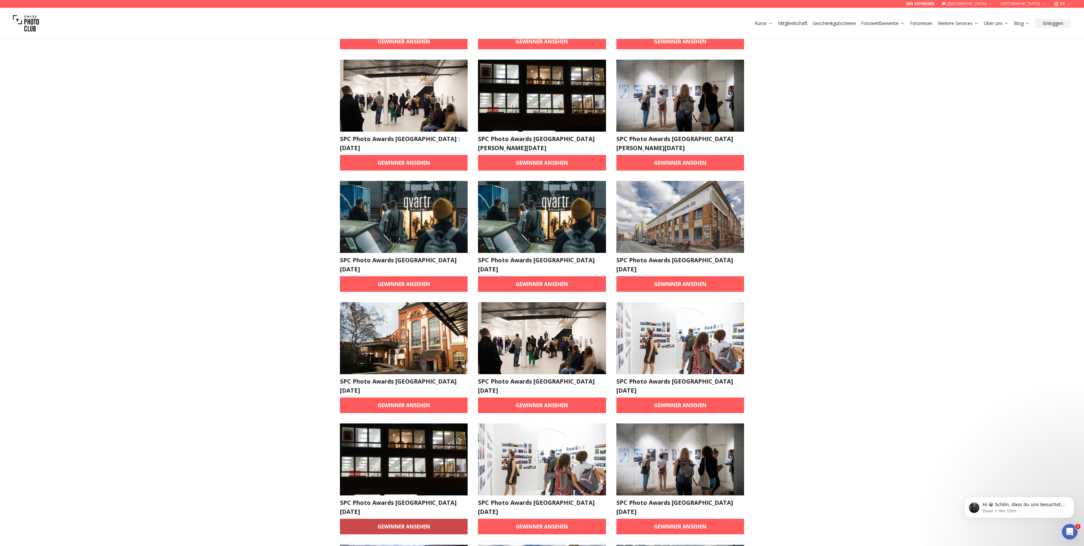
click at [427, 519] on link "Gewinner ansehen" at bounding box center [404, 527] width 128 height 16
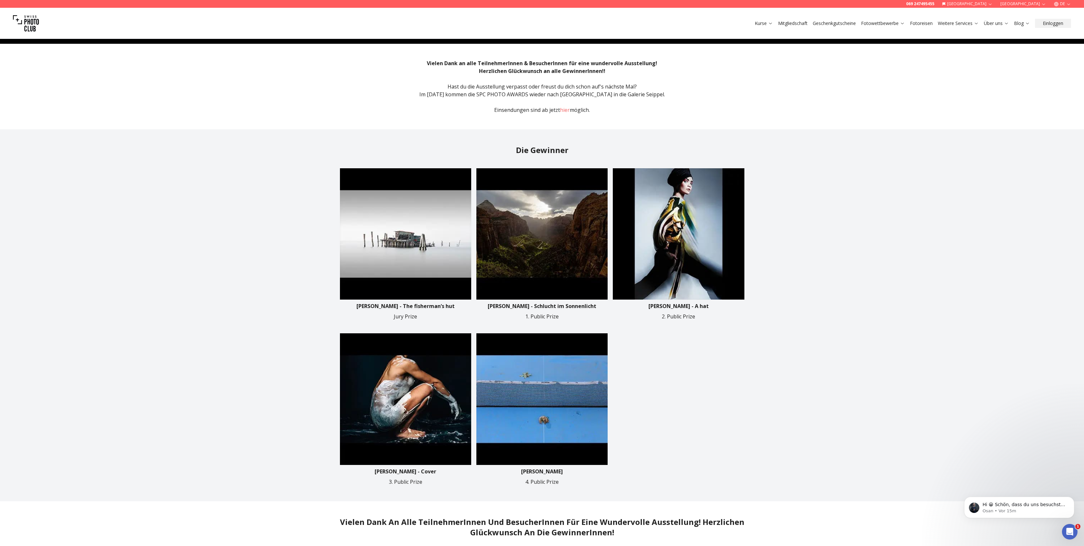
scroll to position [261, 0]
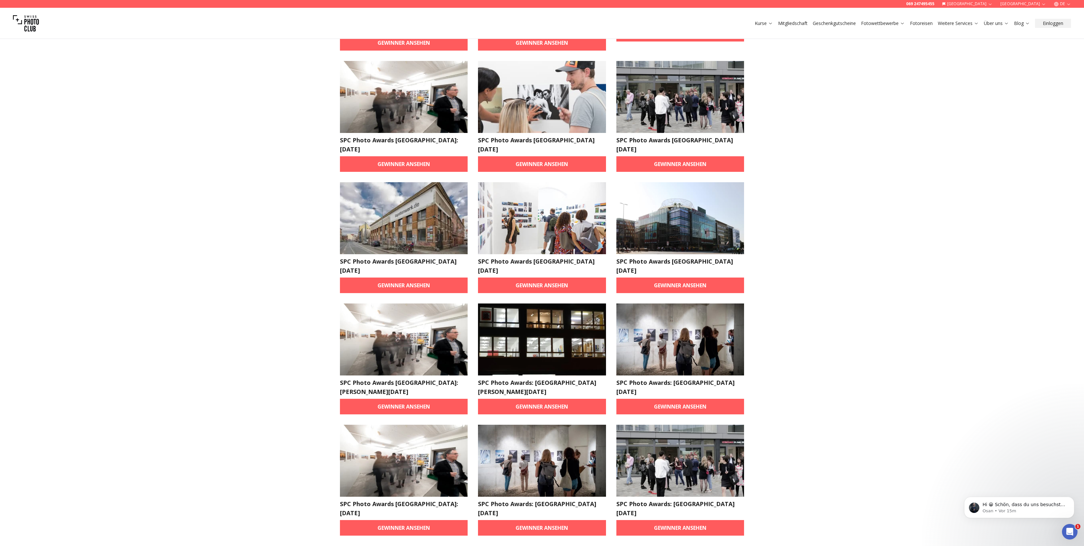
scroll to position [148, 0]
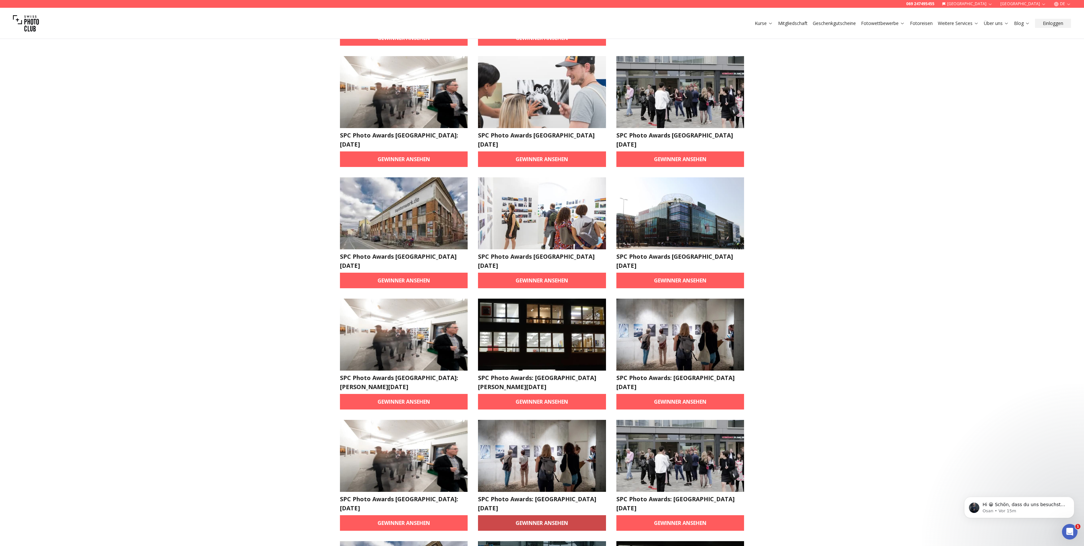
click at [558, 515] on link "Gewinner ansehen" at bounding box center [542, 523] width 128 height 16
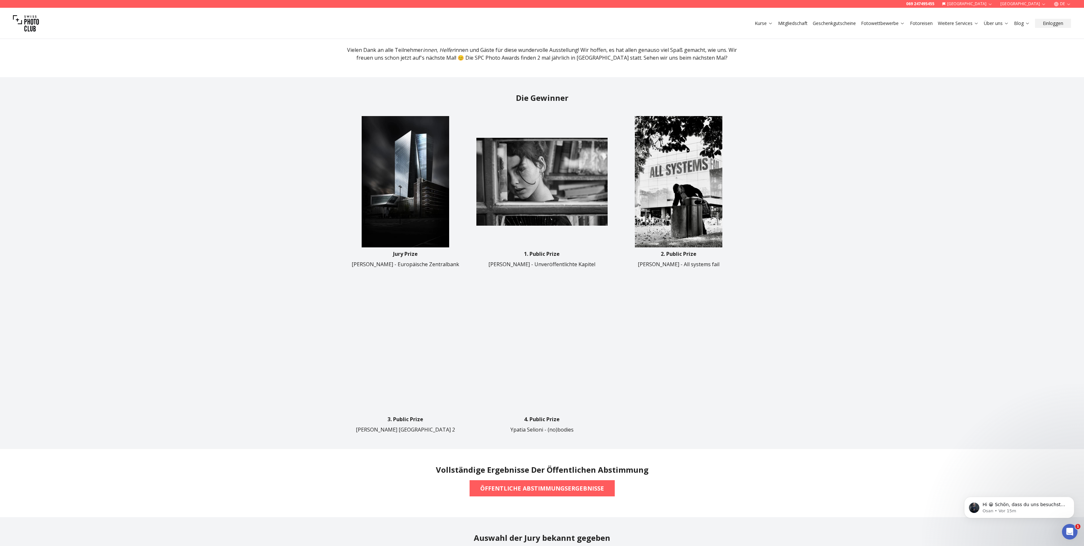
scroll to position [341, 0]
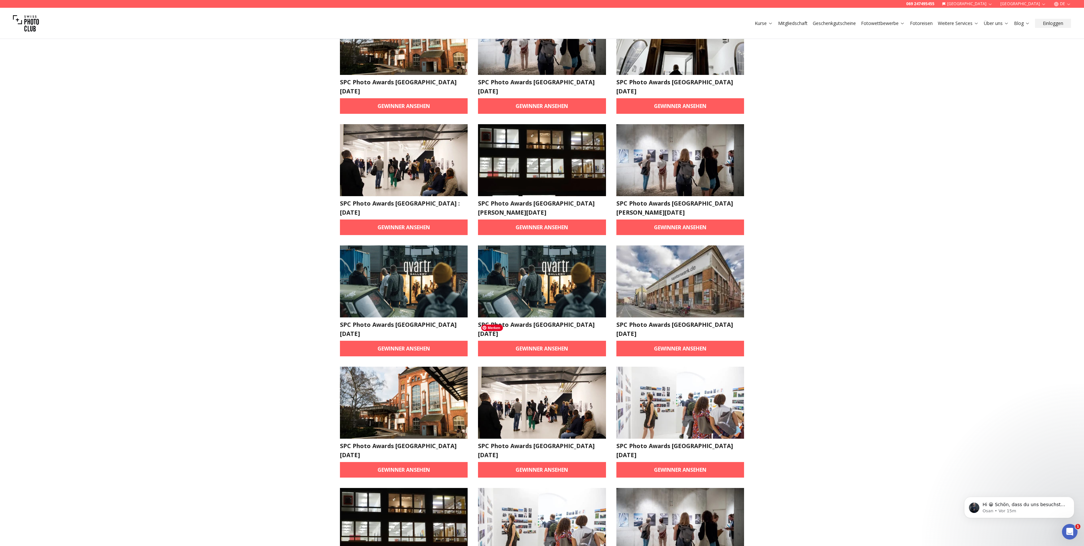
scroll to position [514, 0]
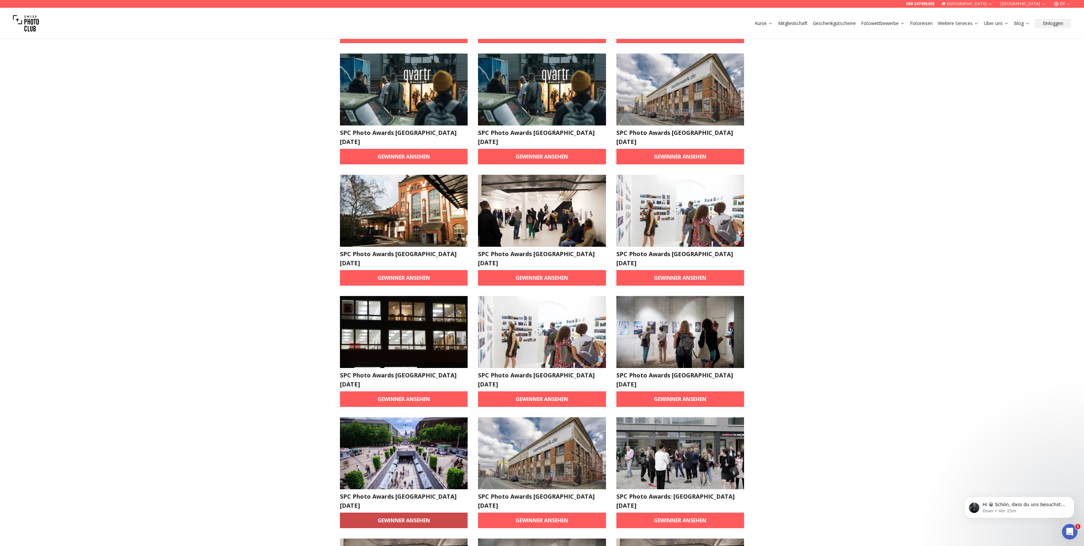
click at [407, 512] on link "Gewinner ansehen" at bounding box center [404, 520] width 128 height 16
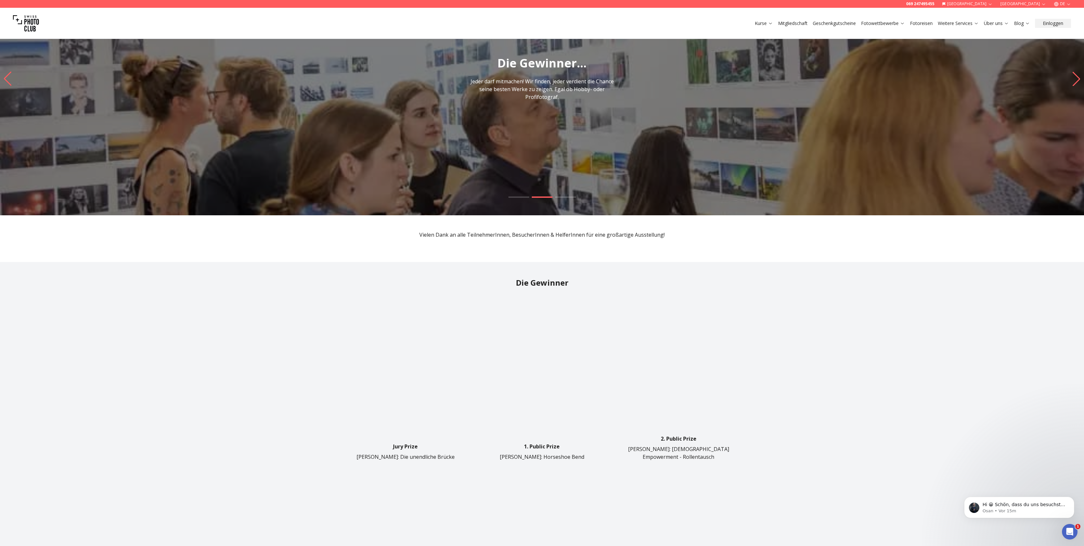
scroll to position [282, 0]
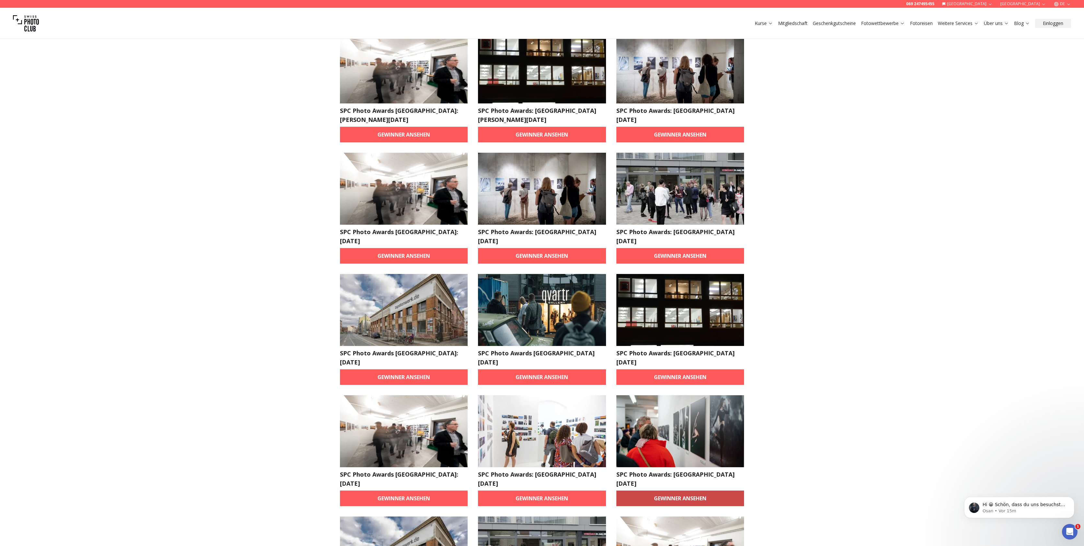
scroll to position [416, 0]
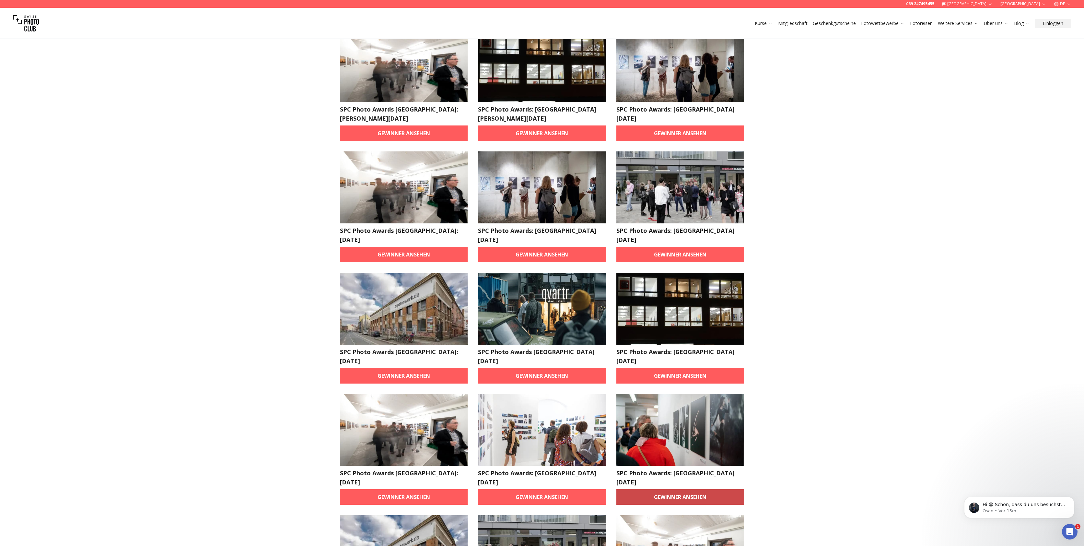
click at [730, 489] on link "Gewinner ansehen" at bounding box center [680, 497] width 128 height 16
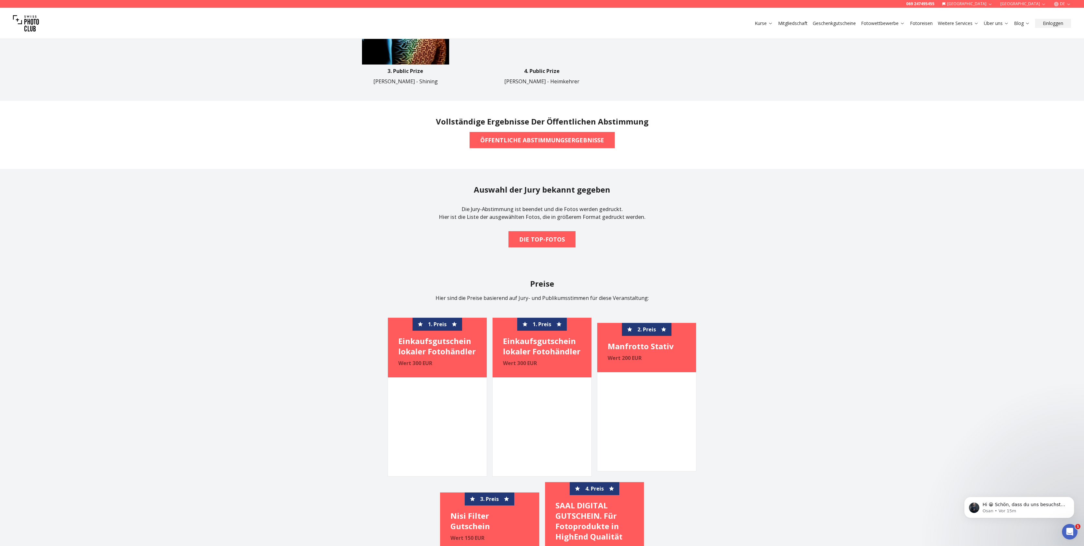
scroll to position [214, 0]
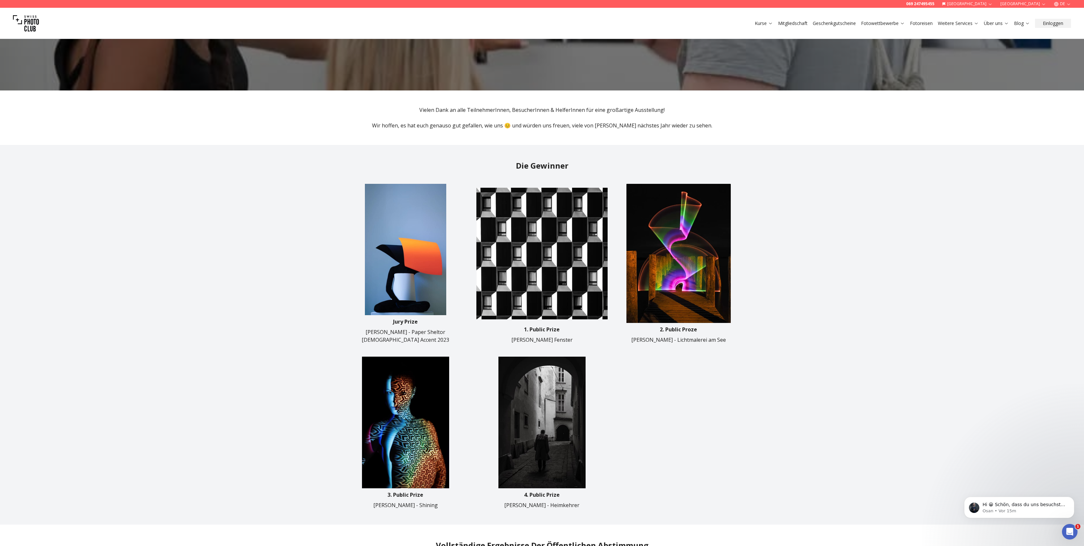
drag, startPoint x: 842, startPoint y: 427, endPoint x: 840, endPoint y: 424, distance: 3.8
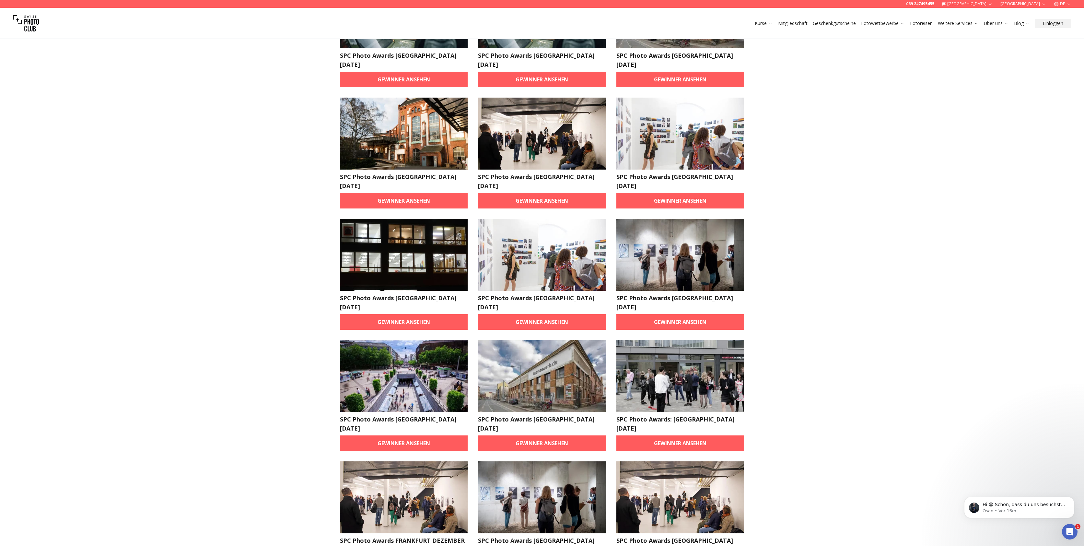
scroll to position [686, 0]
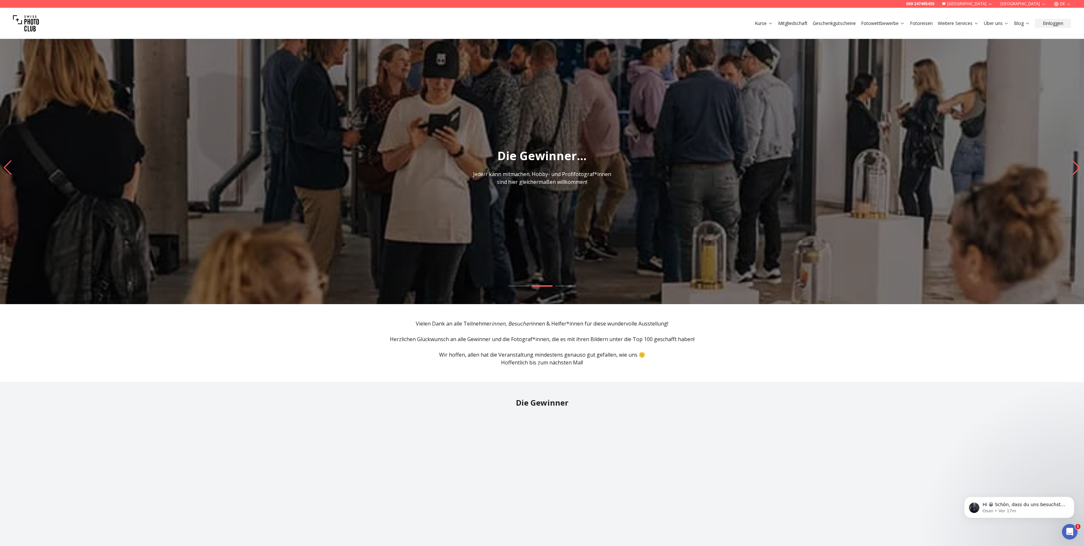
scroll to position [199, 0]
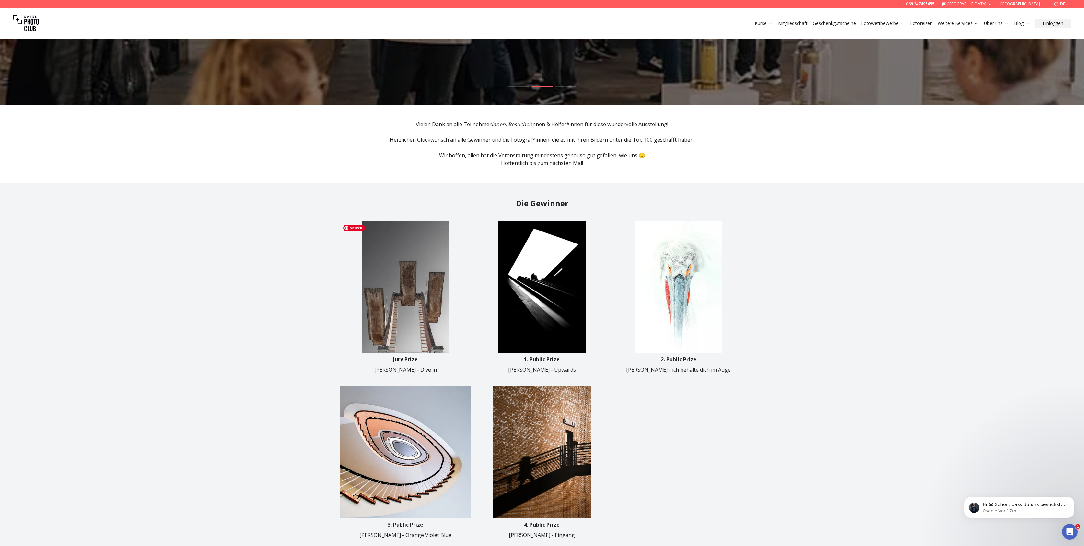
click at [431, 296] on img at bounding box center [405, 286] width 131 height 131
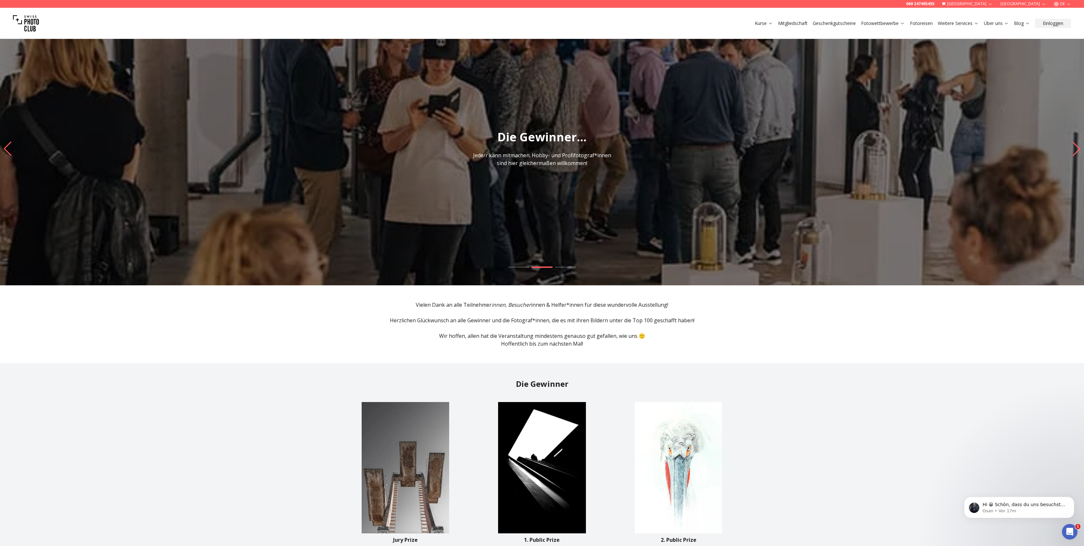
scroll to position [0, 0]
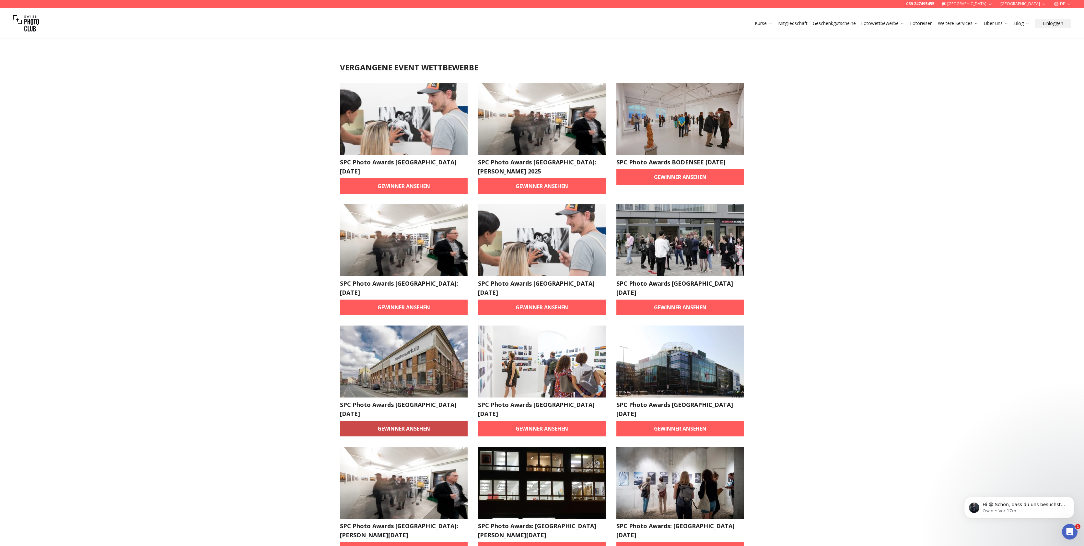
click at [404, 421] on link "Gewinner ansehen" at bounding box center [404, 429] width 128 height 16
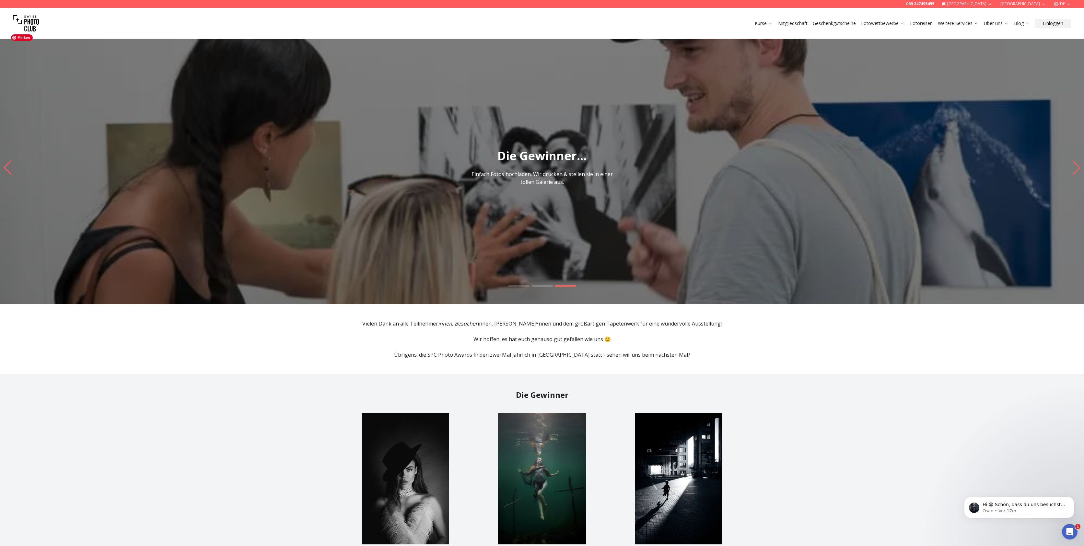
drag, startPoint x: 860, startPoint y: 265, endPoint x: 864, endPoint y: 259, distance: 6.9
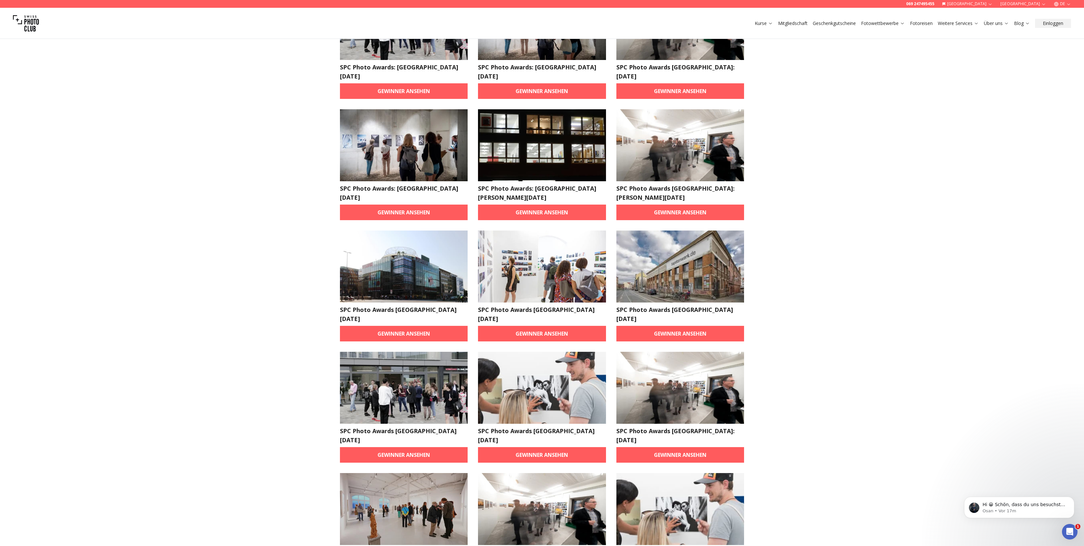
scroll to position [1805, 0]
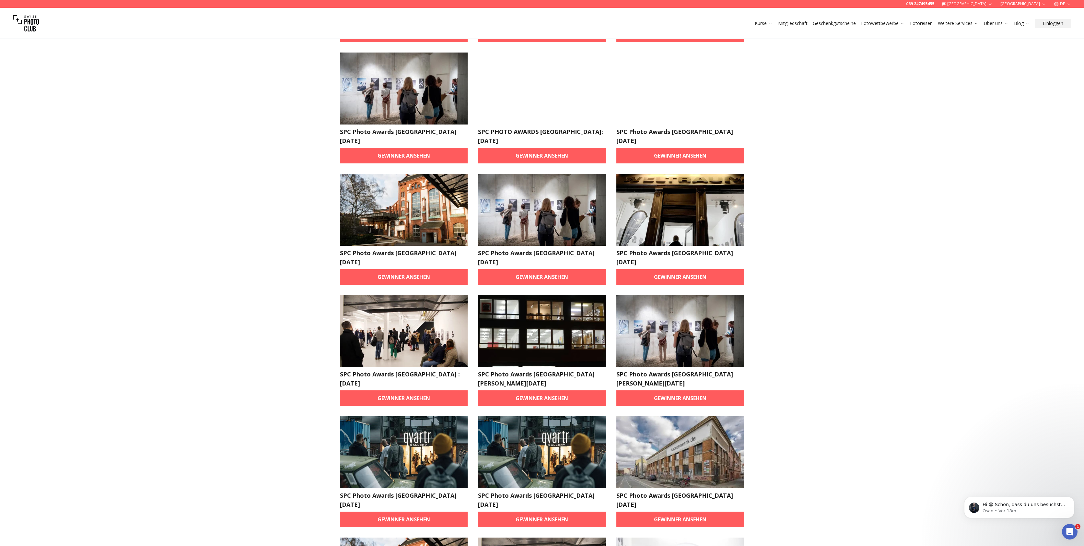
scroll to position [0, 0]
